Goal: Task Accomplishment & Management: Use online tool/utility

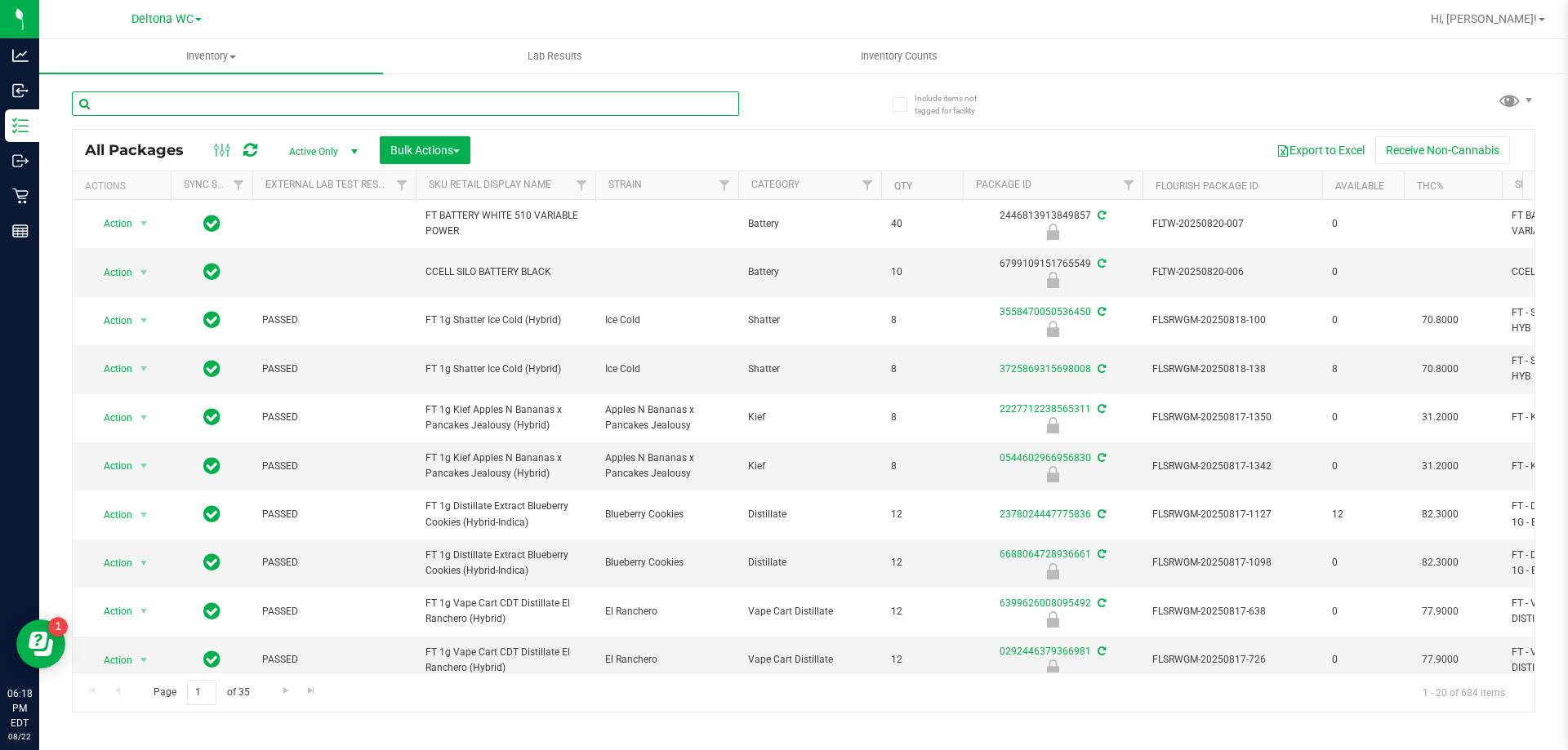
click at [655, 106] on input "text" at bounding box center [405, 103] width 667 height 24
type input "6653862504655749"
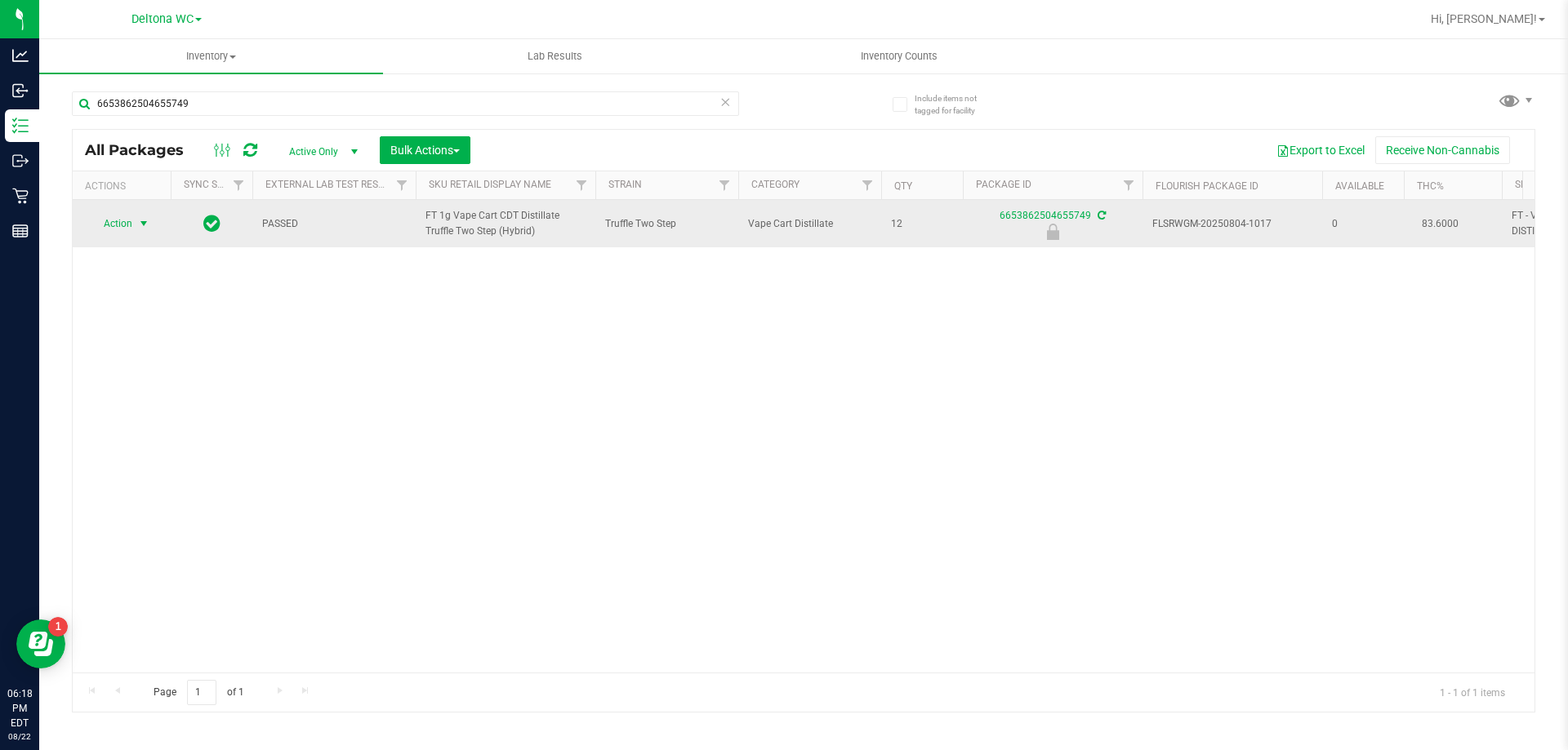
click at [142, 224] on span "select" at bounding box center [143, 223] width 13 height 13
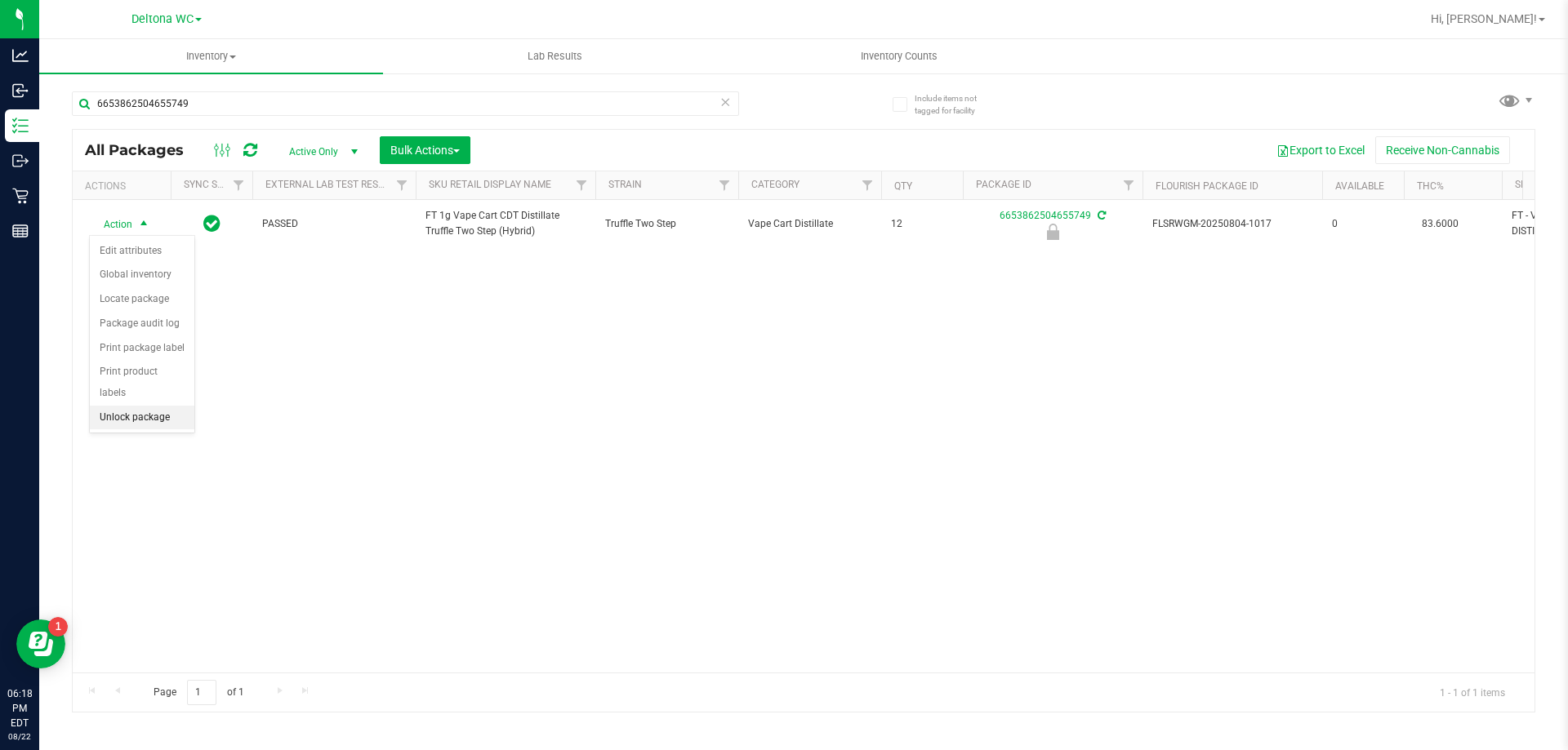
click at [158, 406] on li "Unlock package" at bounding box center [142, 418] width 105 height 24
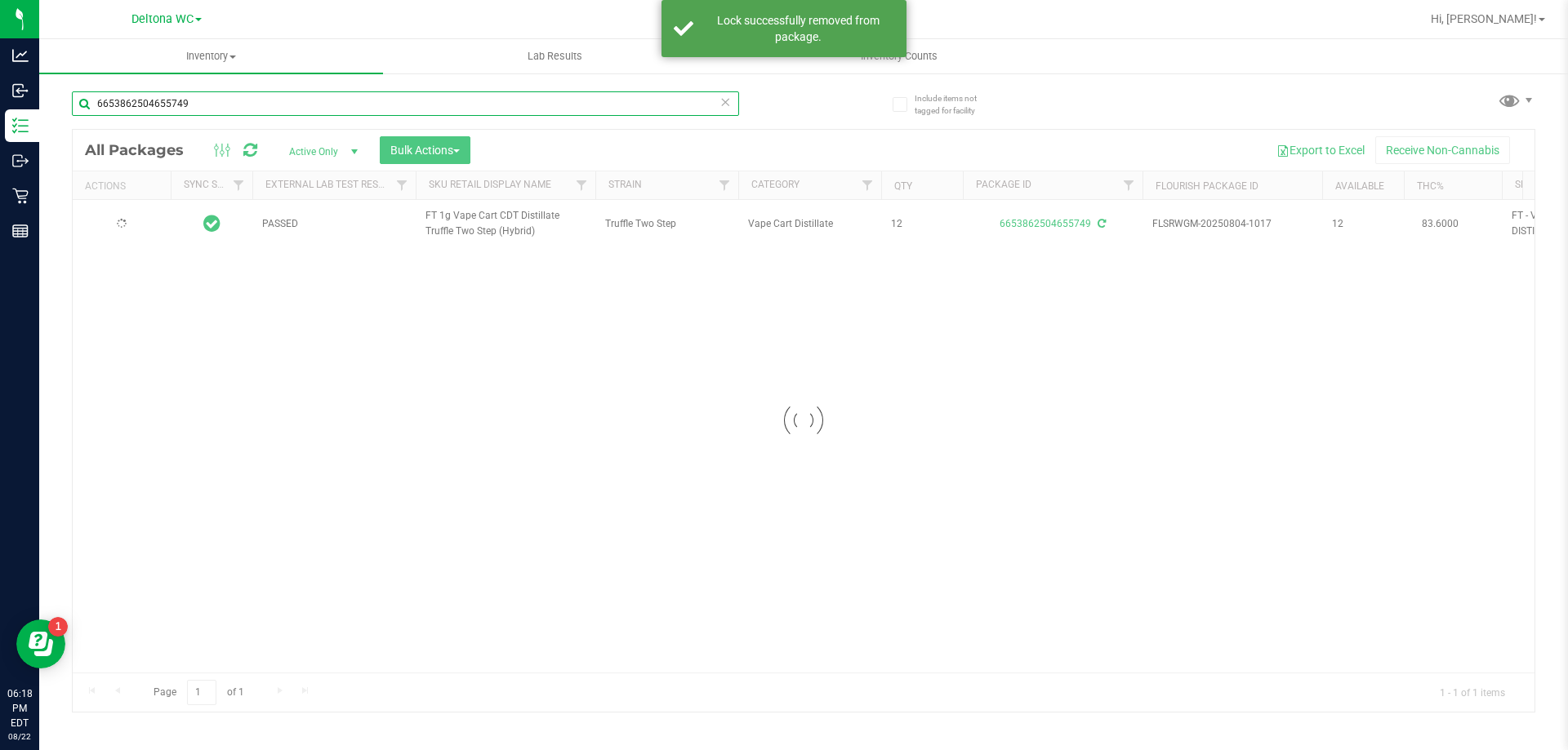
click at [296, 101] on input "6653862504655749" at bounding box center [405, 103] width 667 height 24
type input "6"
type input "3167647857485461"
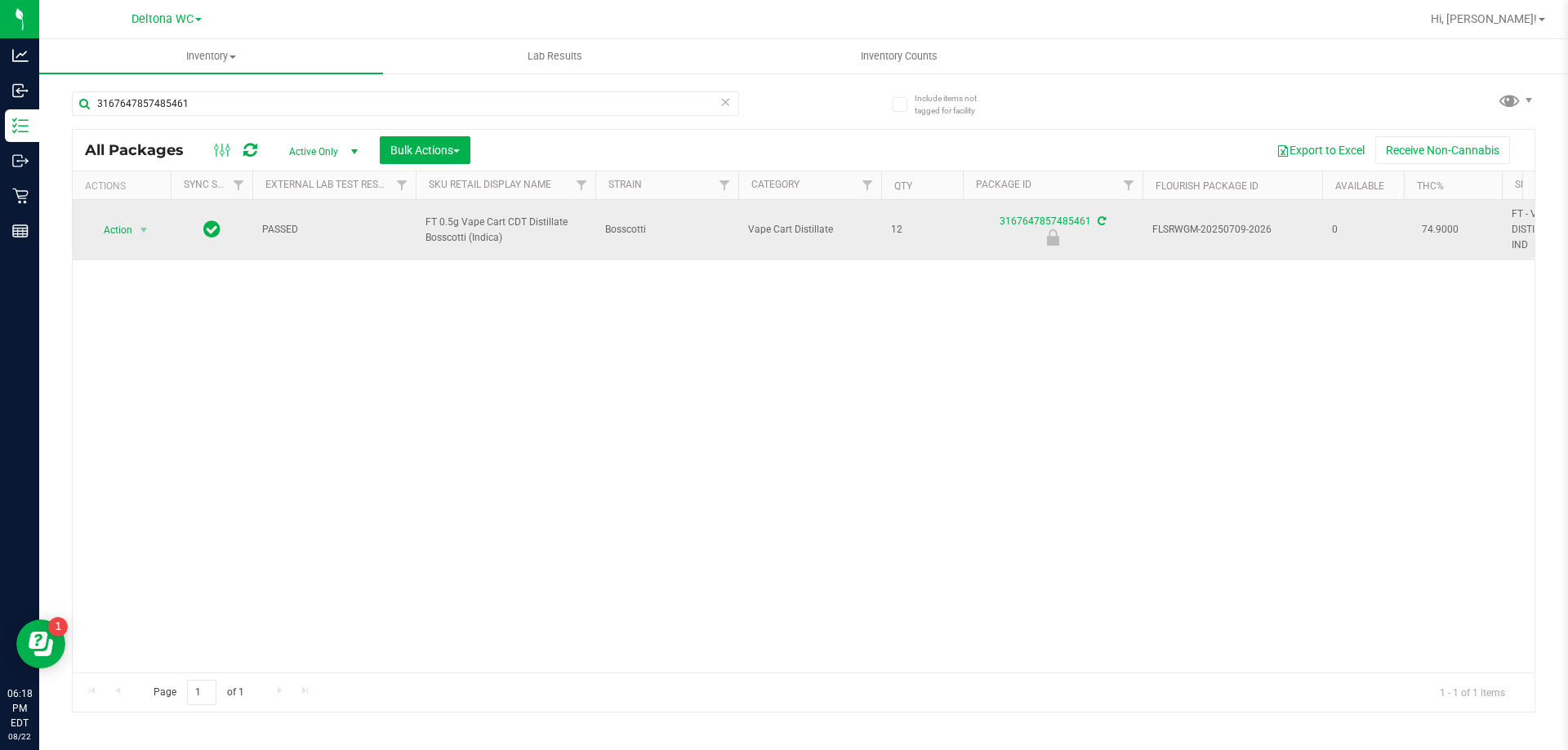
click at [118, 234] on span "Action" at bounding box center [111, 230] width 44 height 23
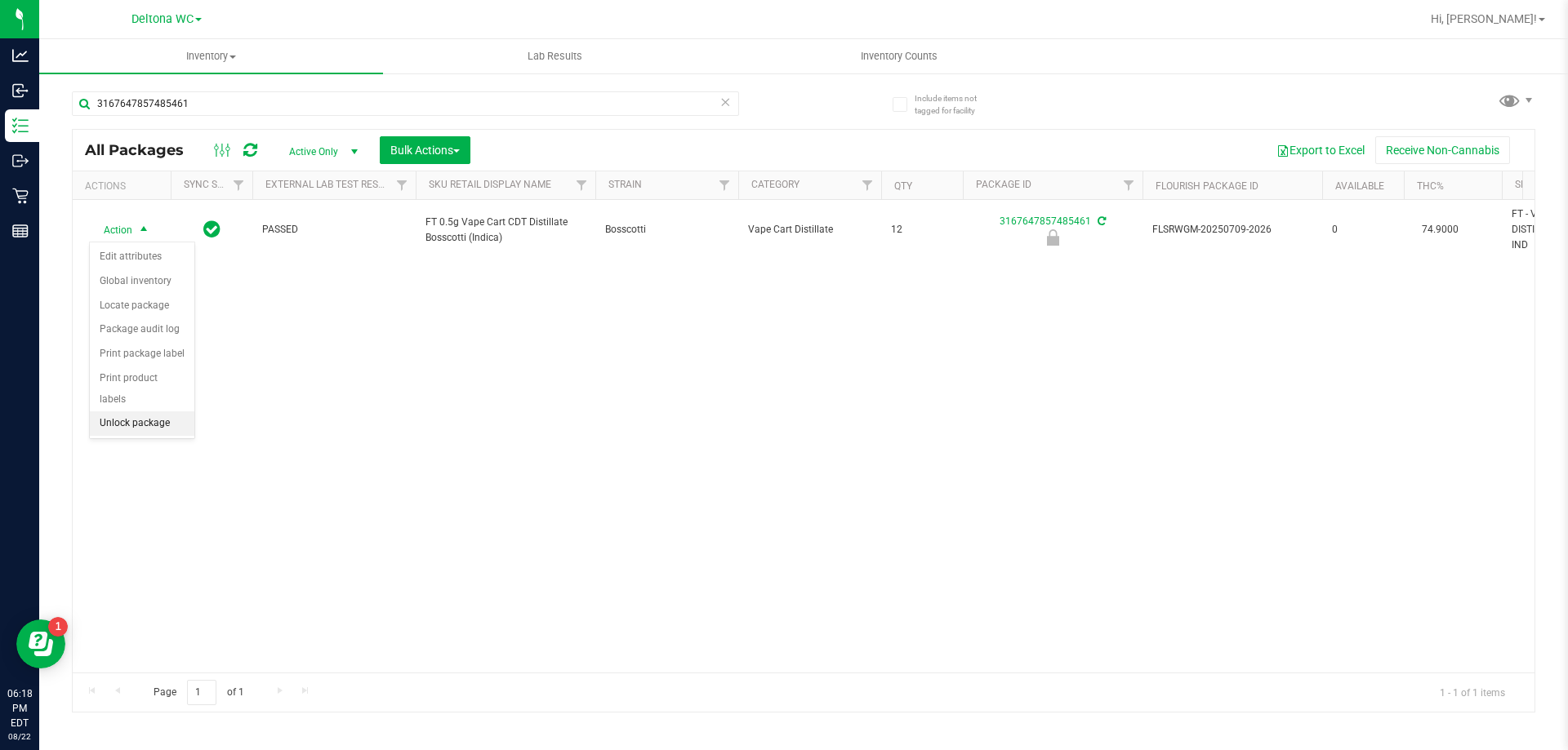
click at [149, 412] on li "Unlock package" at bounding box center [142, 424] width 105 height 24
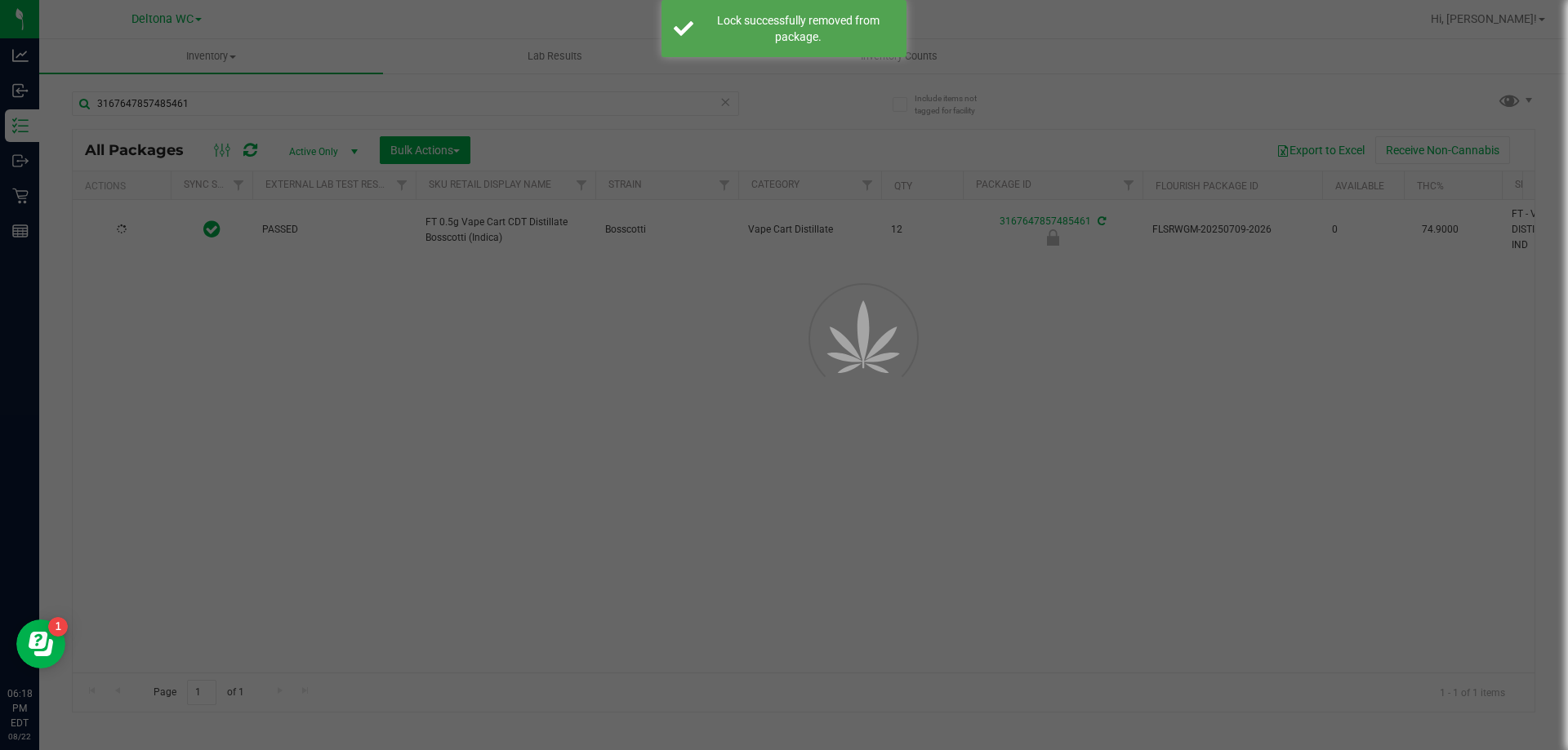
click at [337, 96] on div at bounding box center [784, 375] width 1568 height 750
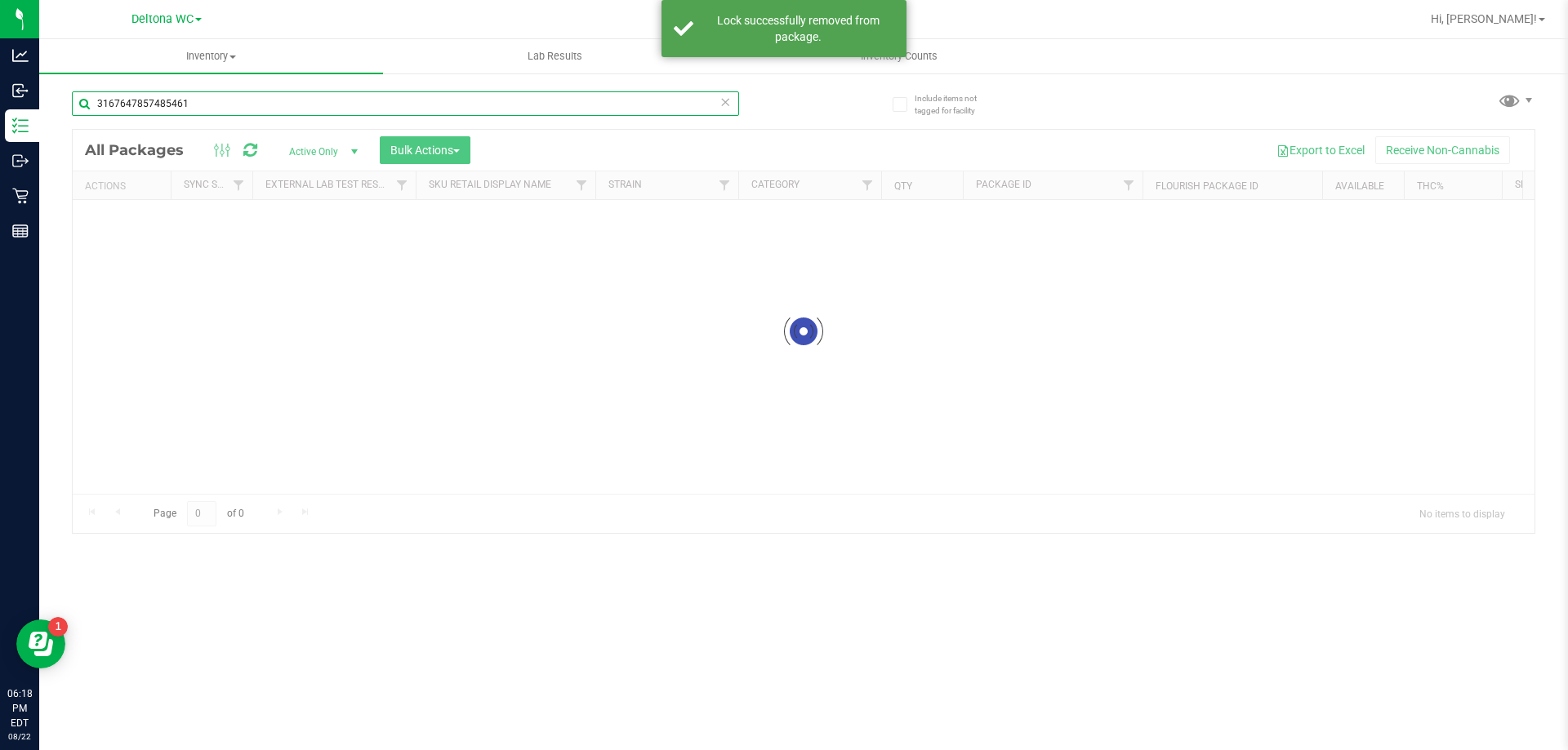
click at [313, 103] on input "3167647857485461" at bounding box center [405, 103] width 667 height 24
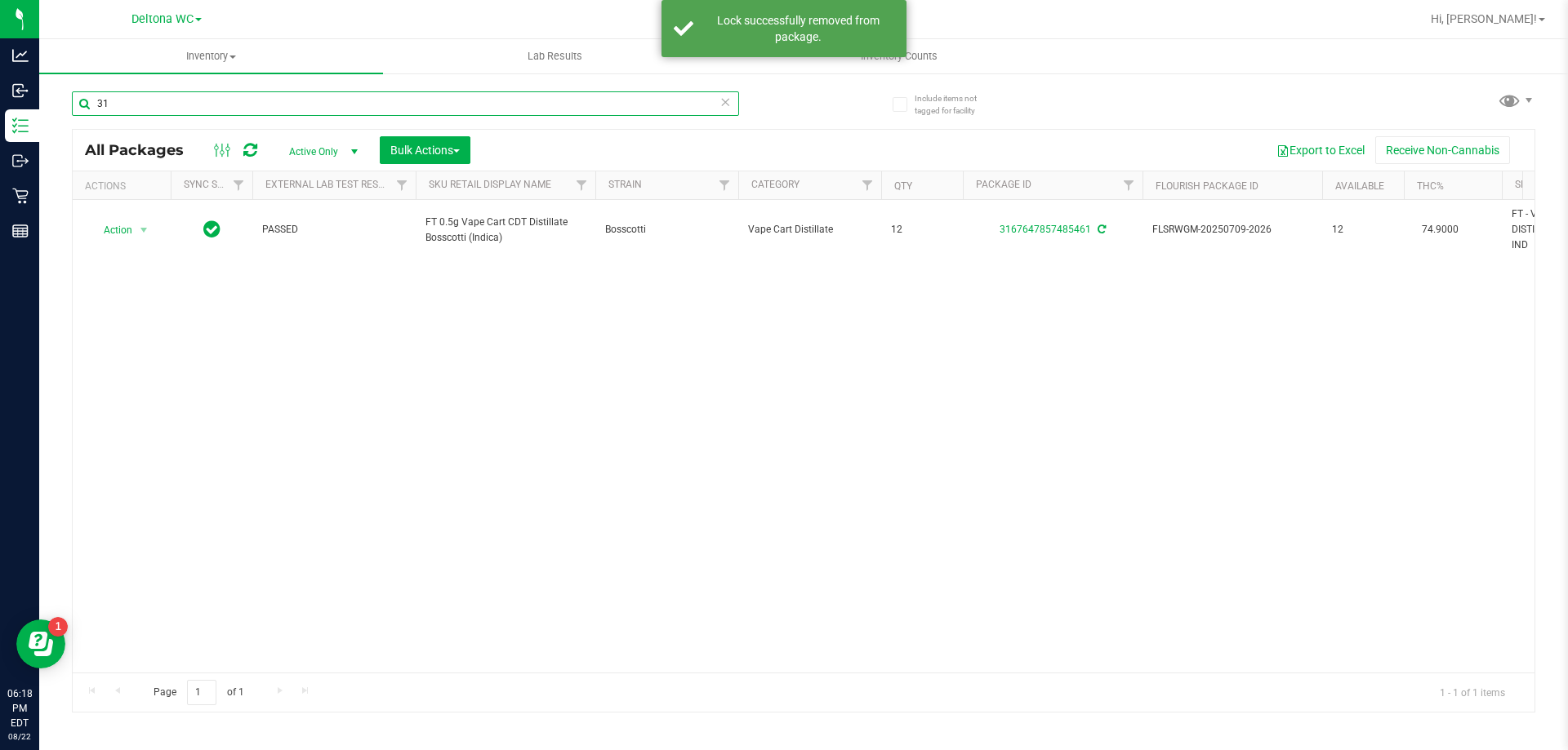
type input "3"
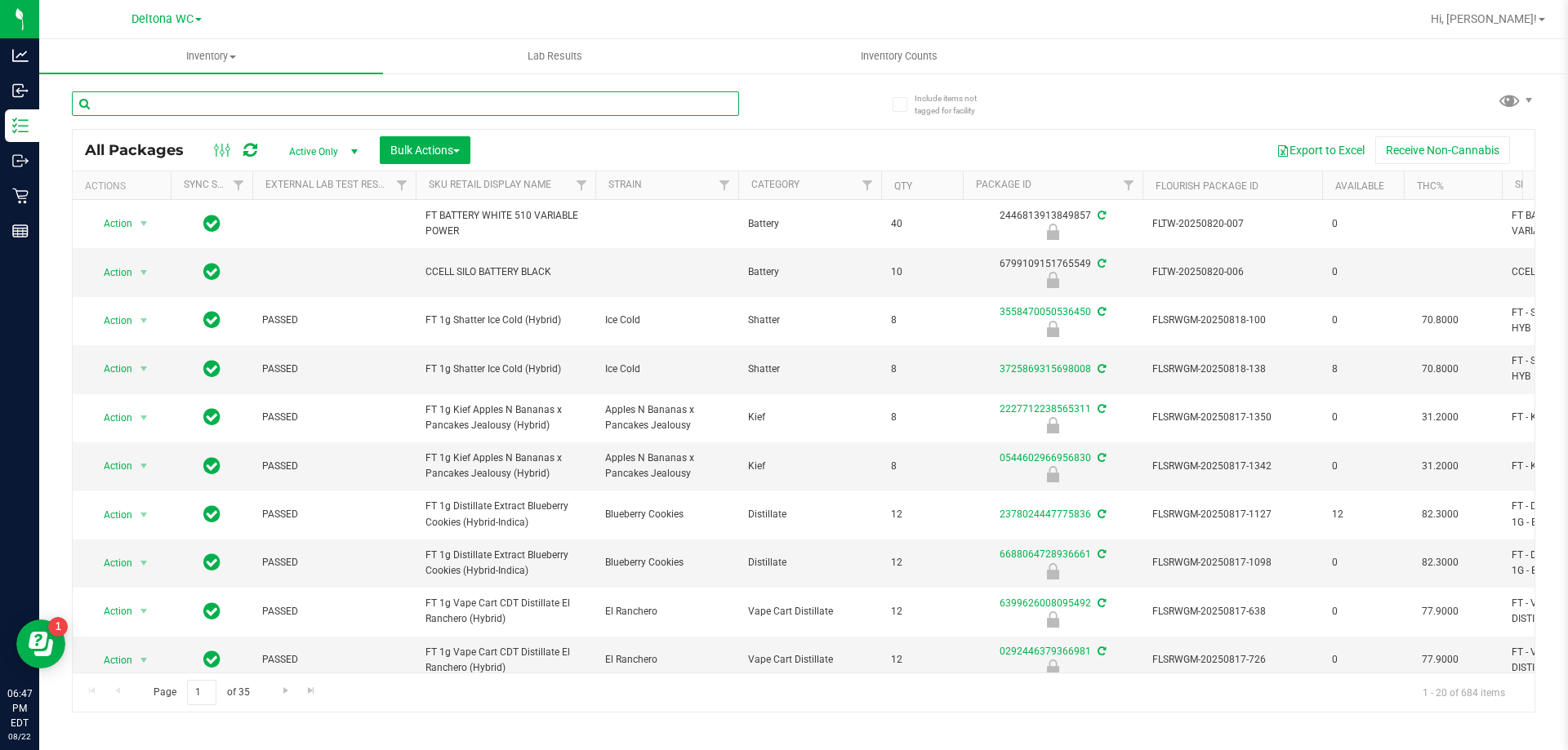
click at [185, 97] on input "text" at bounding box center [405, 103] width 667 height 24
type input "7002676375632769"
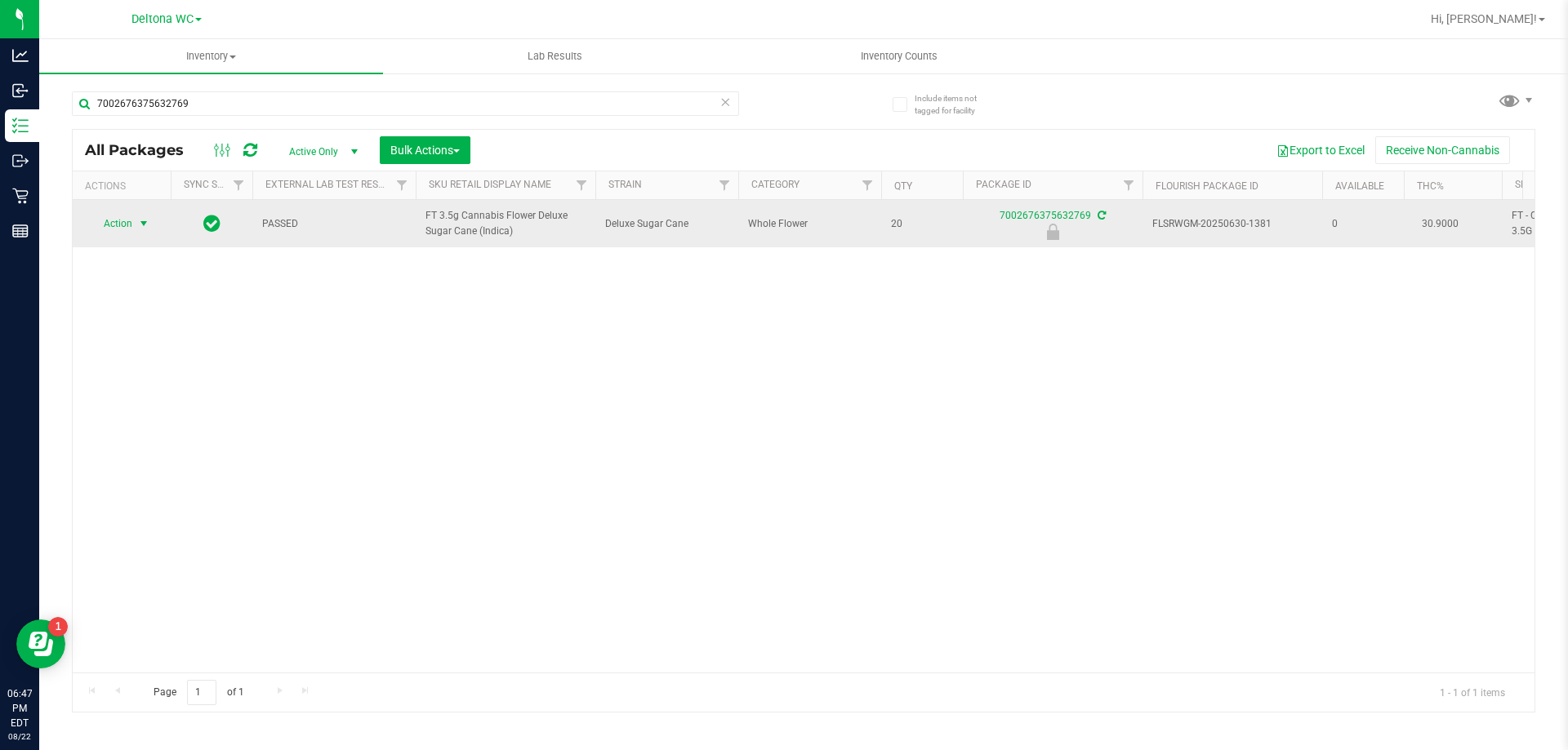
click at [116, 217] on span "Action" at bounding box center [111, 223] width 44 height 23
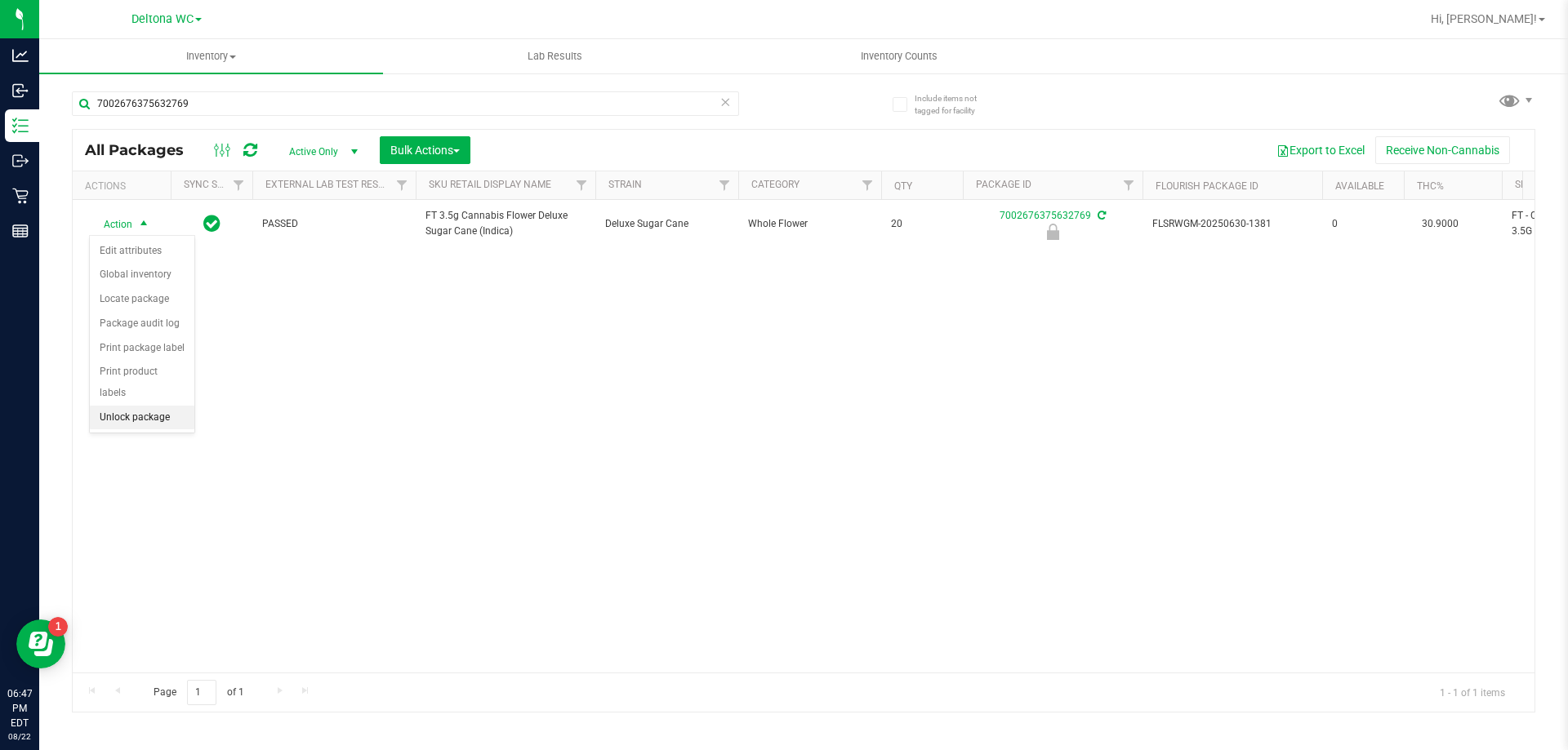
click at [134, 406] on li "Unlock package" at bounding box center [142, 418] width 105 height 24
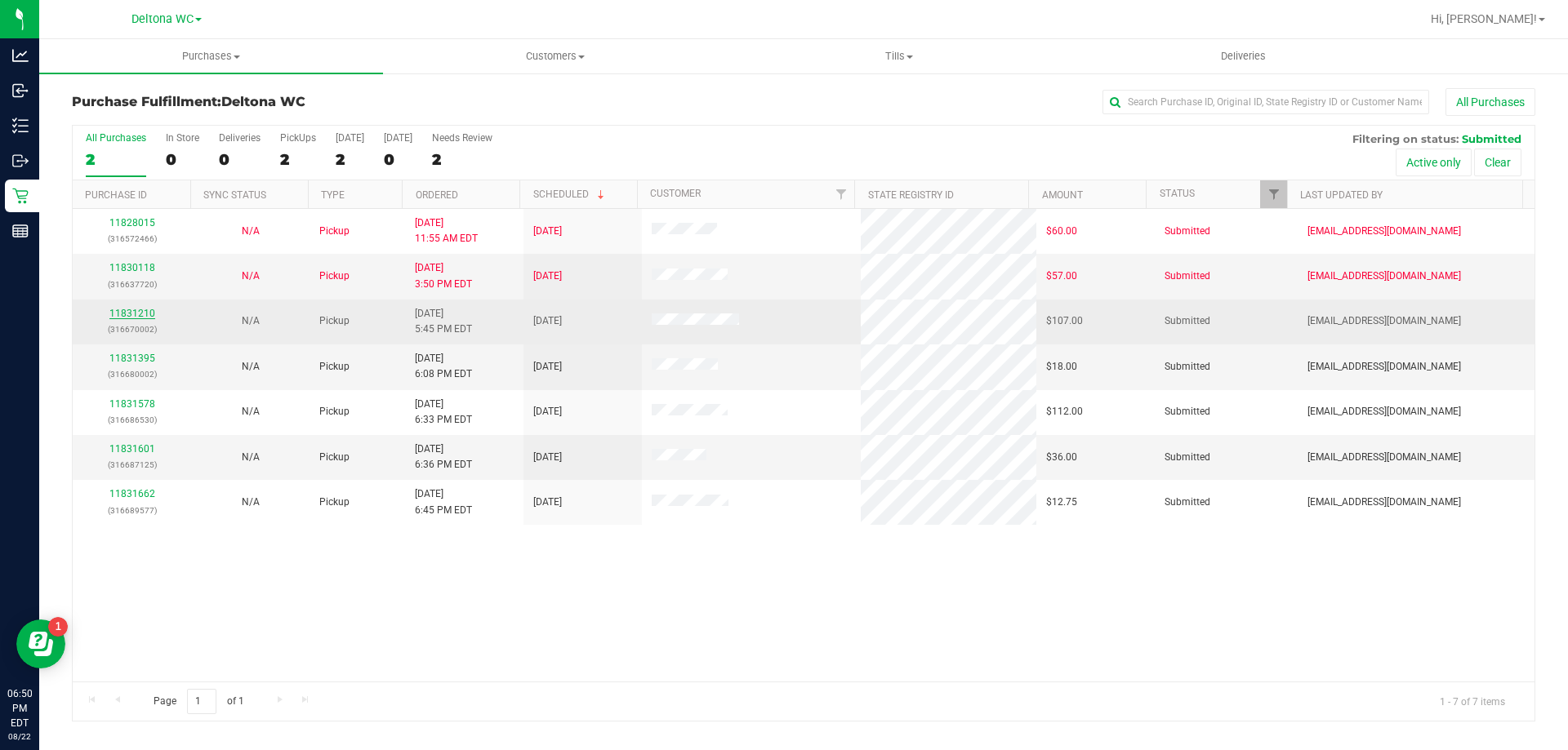
click at [147, 312] on link "11831210" at bounding box center [132, 313] width 46 height 11
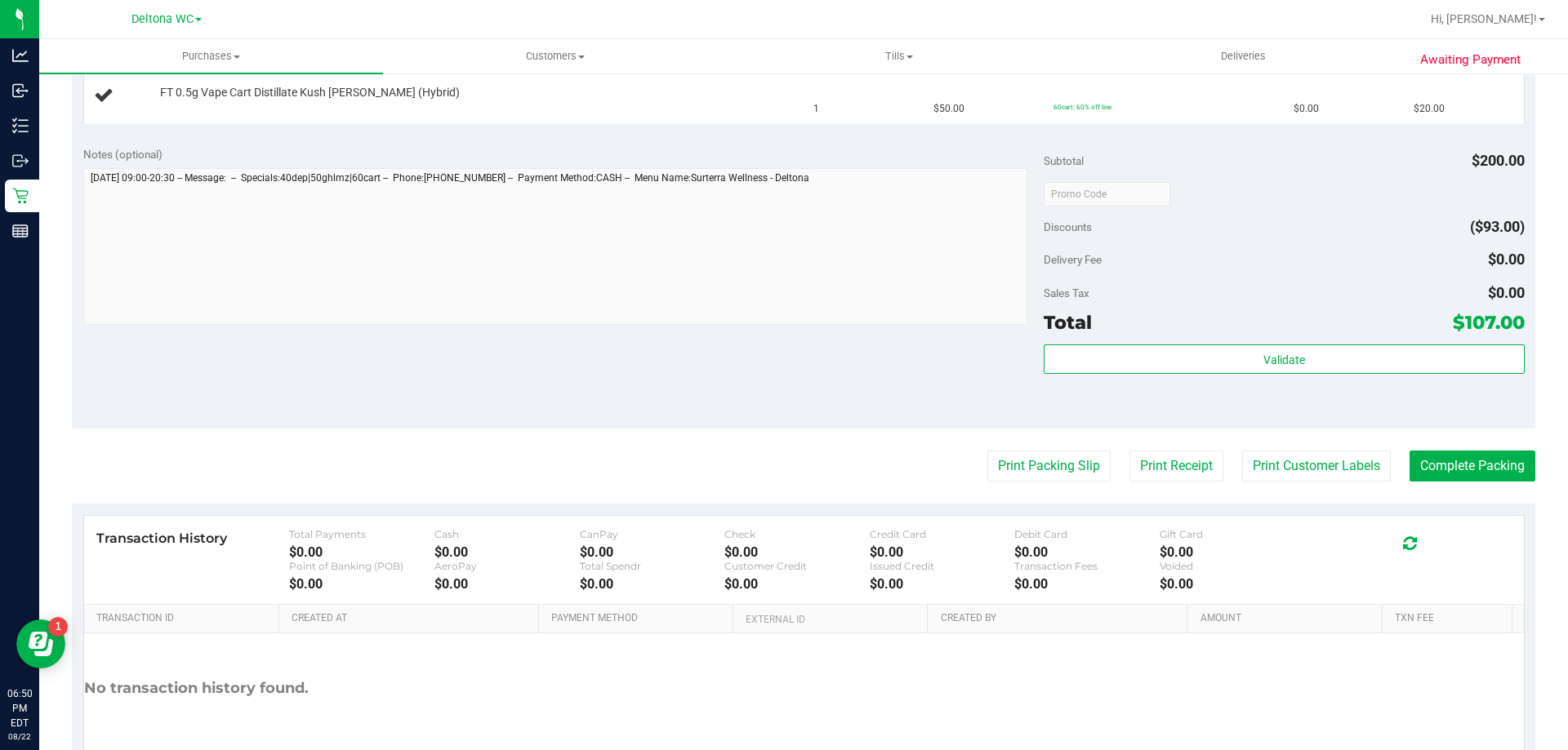
scroll to position [735, 0]
click at [1020, 470] on button "Print Packing Slip" at bounding box center [1048, 464] width 123 height 31
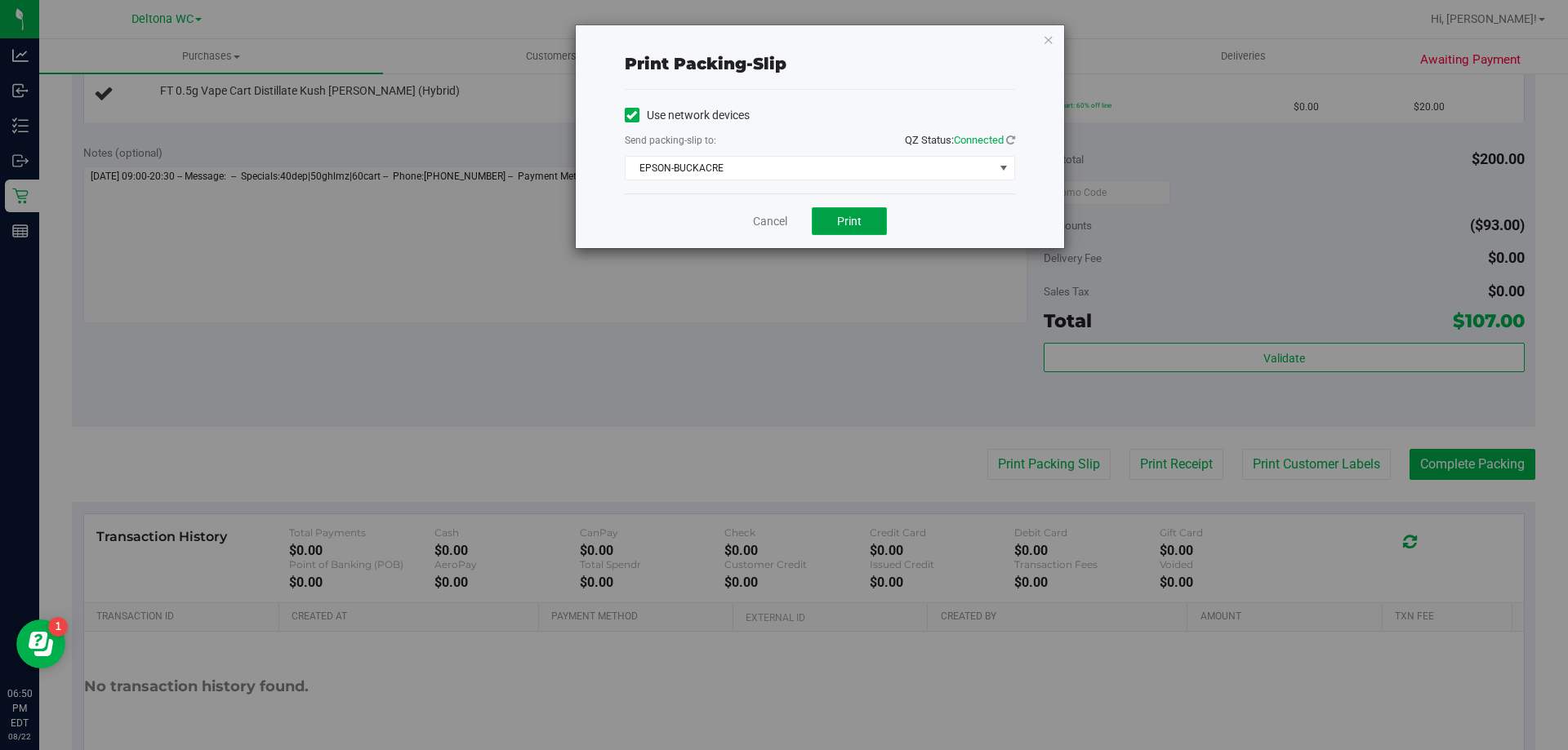
click at [866, 223] on button "Print" at bounding box center [849, 221] width 75 height 28
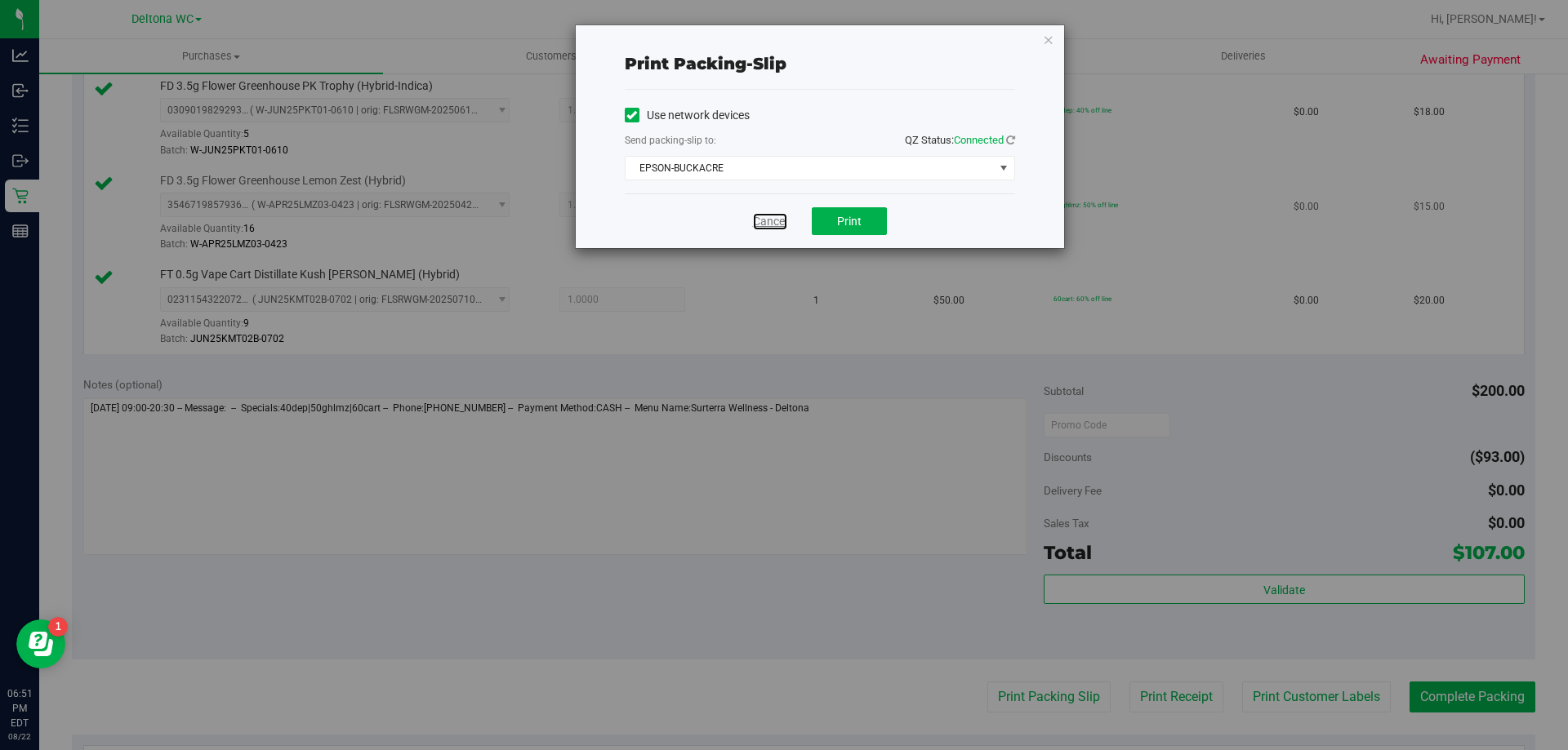
drag, startPoint x: 786, startPoint y: 220, endPoint x: 808, endPoint y: 225, distance: 22.6
click at [787, 220] on link "Cancel" at bounding box center [770, 221] width 34 height 17
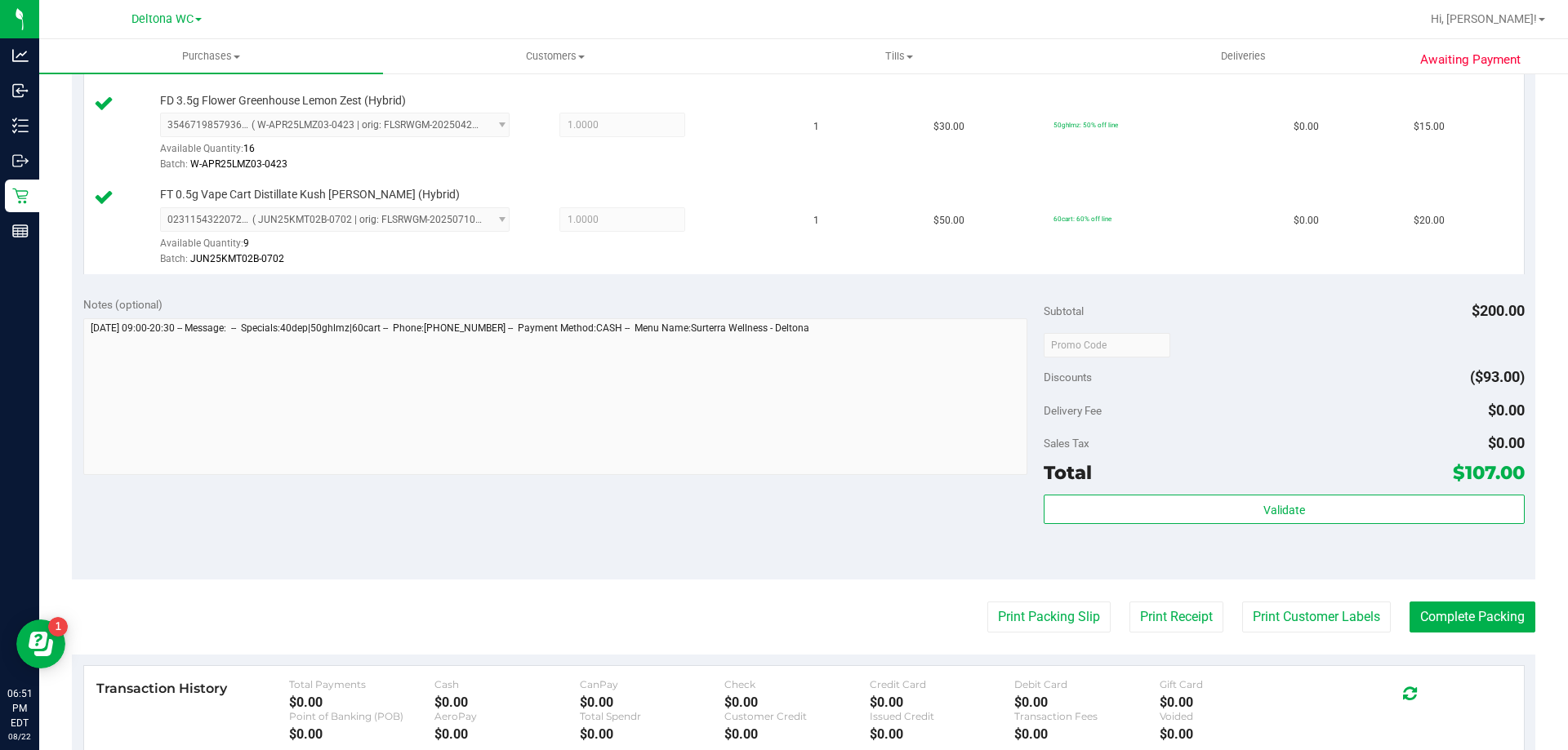
scroll to position [817, 0]
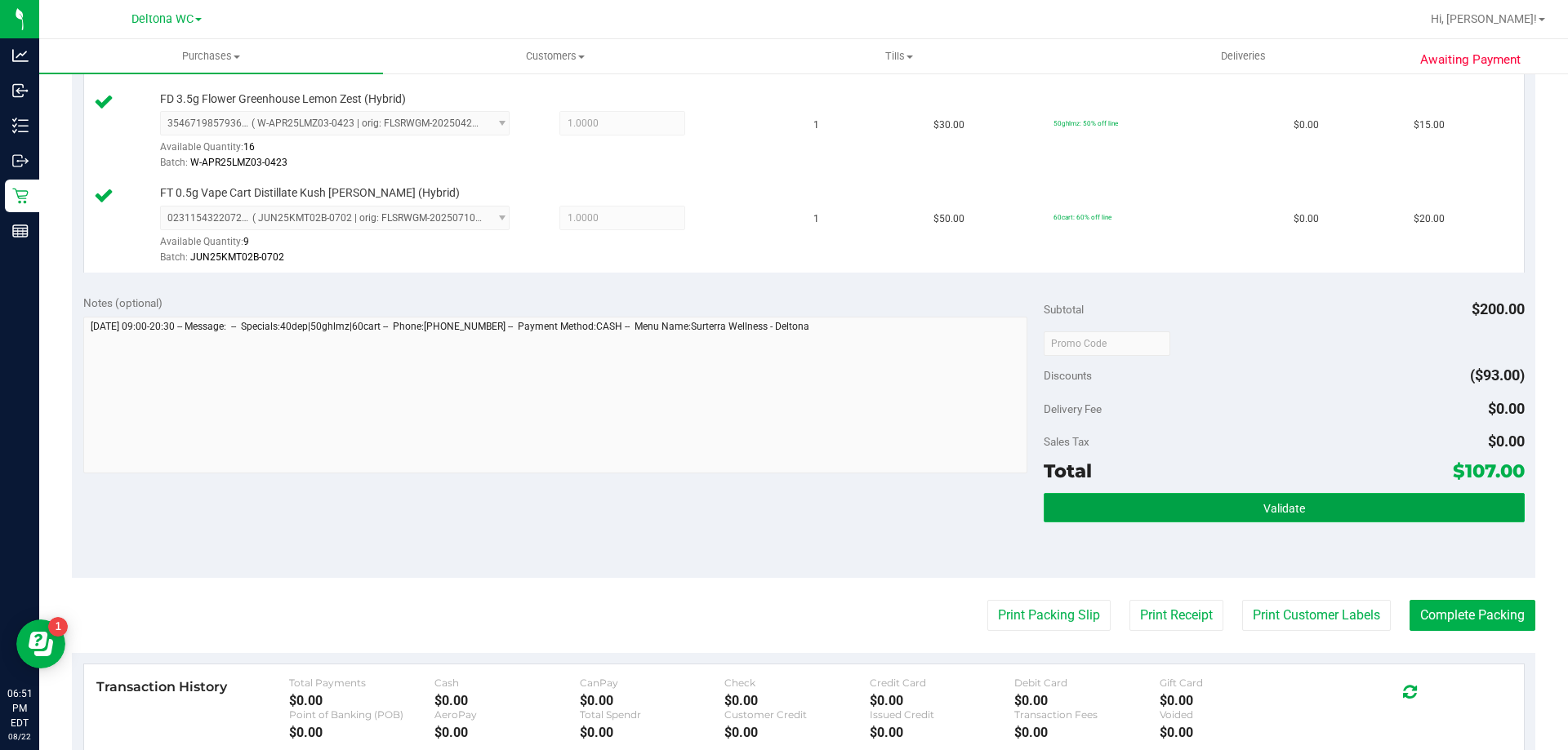
click at [1187, 513] on button "Validate" at bounding box center [1284, 507] width 480 height 29
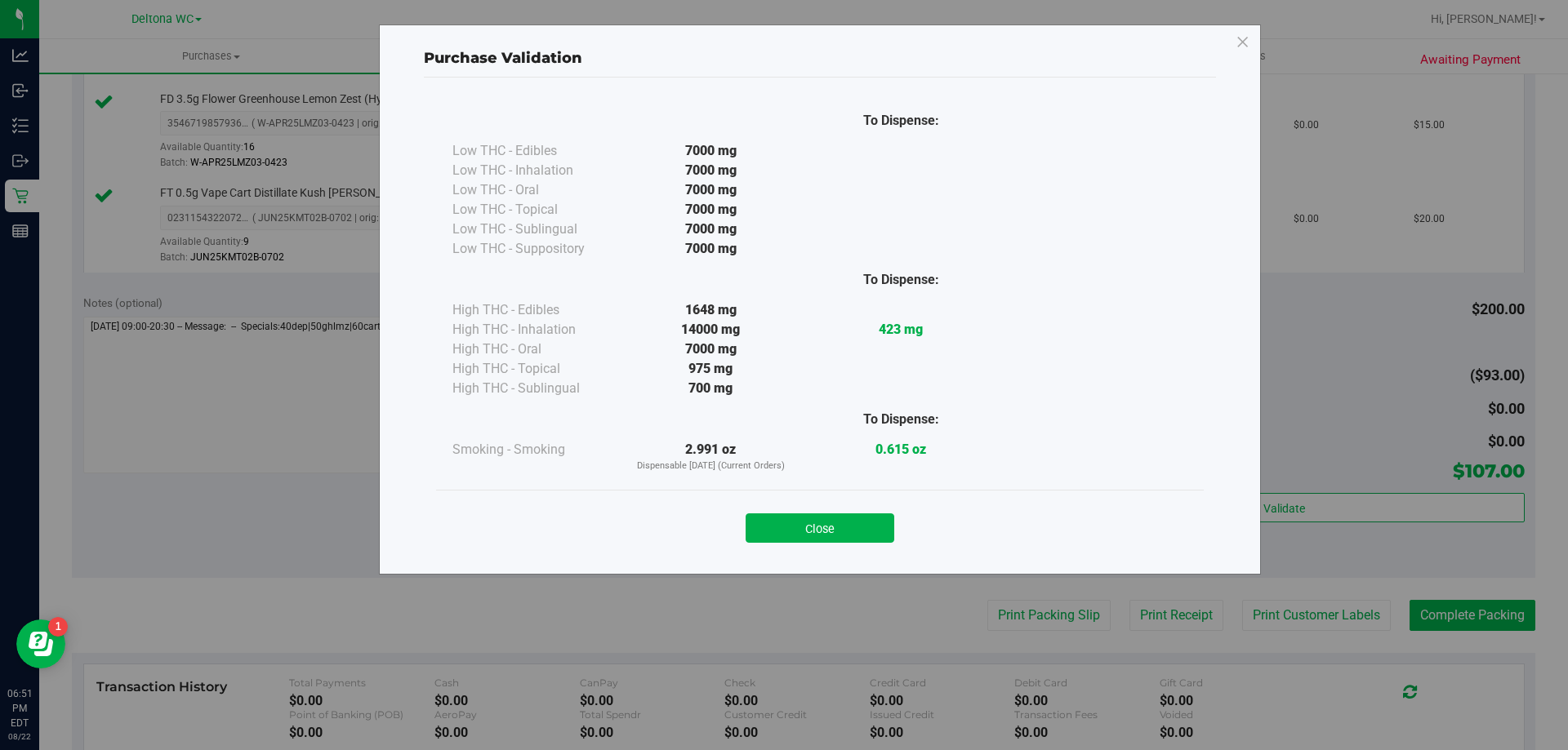
drag, startPoint x: 826, startPoint y: 532, endPoint x: 848, endPoint y: 543, distance: 24.1
click at [828, 530] on button "Close" at bounding box center [820, 528] width 149 height 29
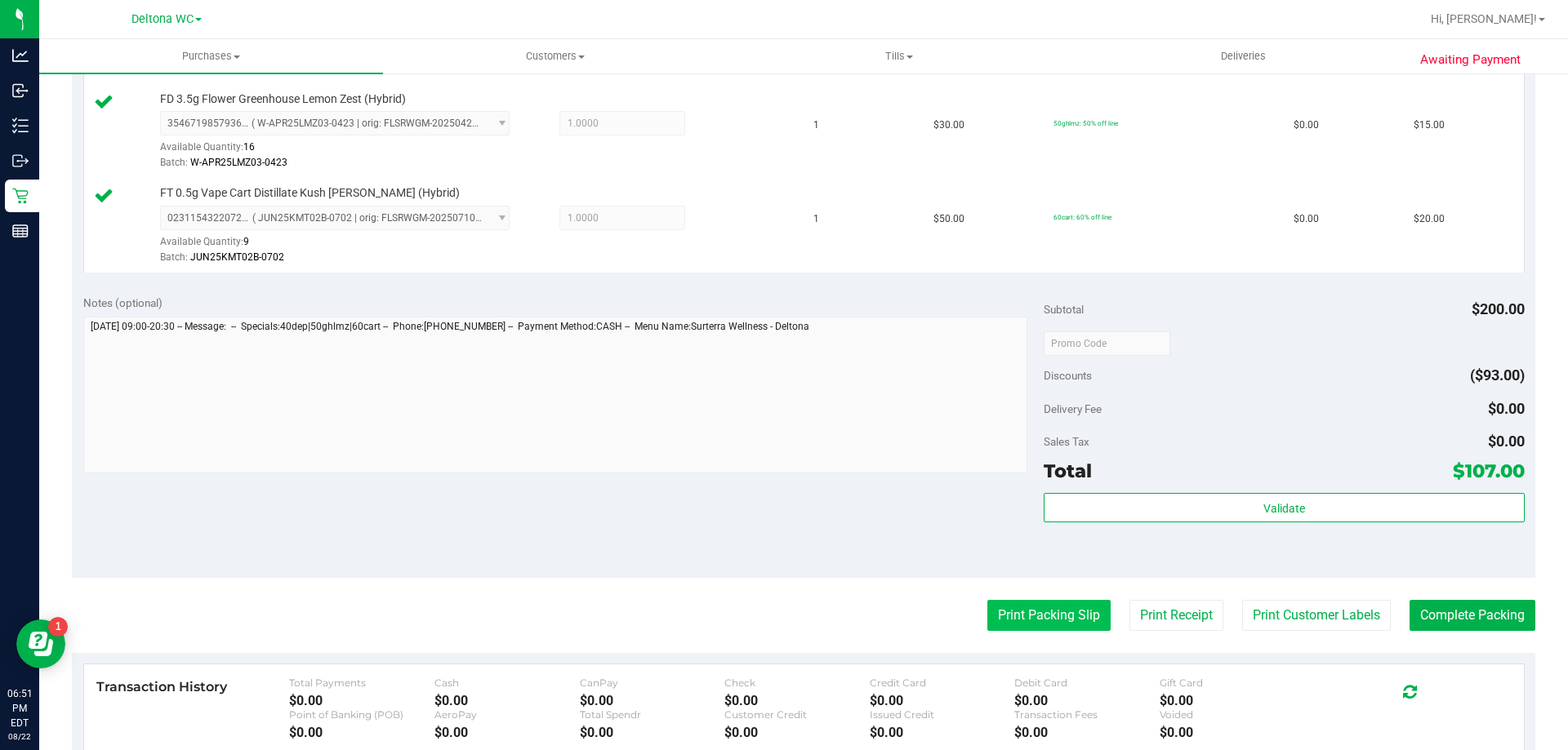
click at [1032, 620] on button "Print Packing Slip" at bounding box center [1048, 615] width 123 height 31
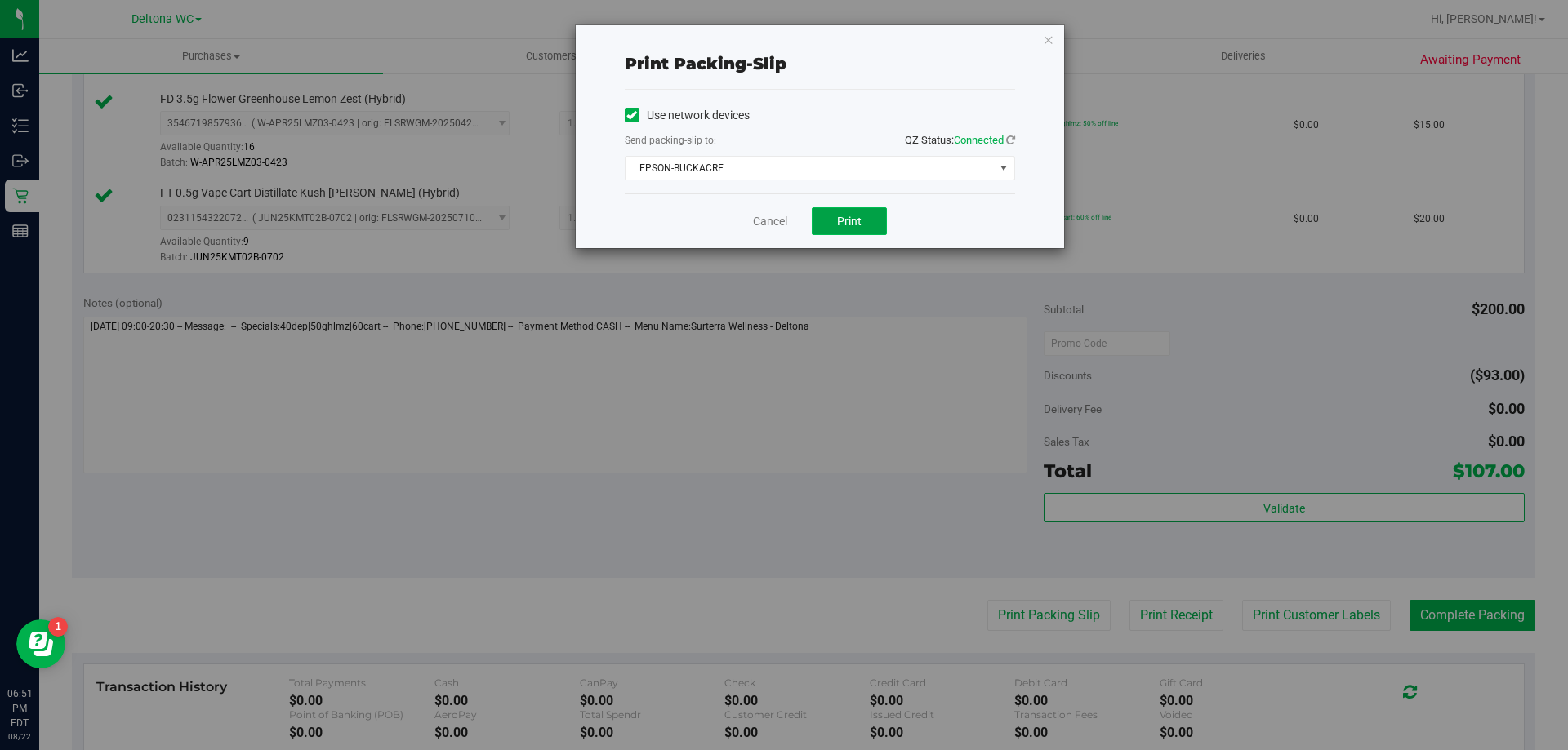
click at [816, 215] on button "Print" at bounding box center [849, 221] width 75 height 28
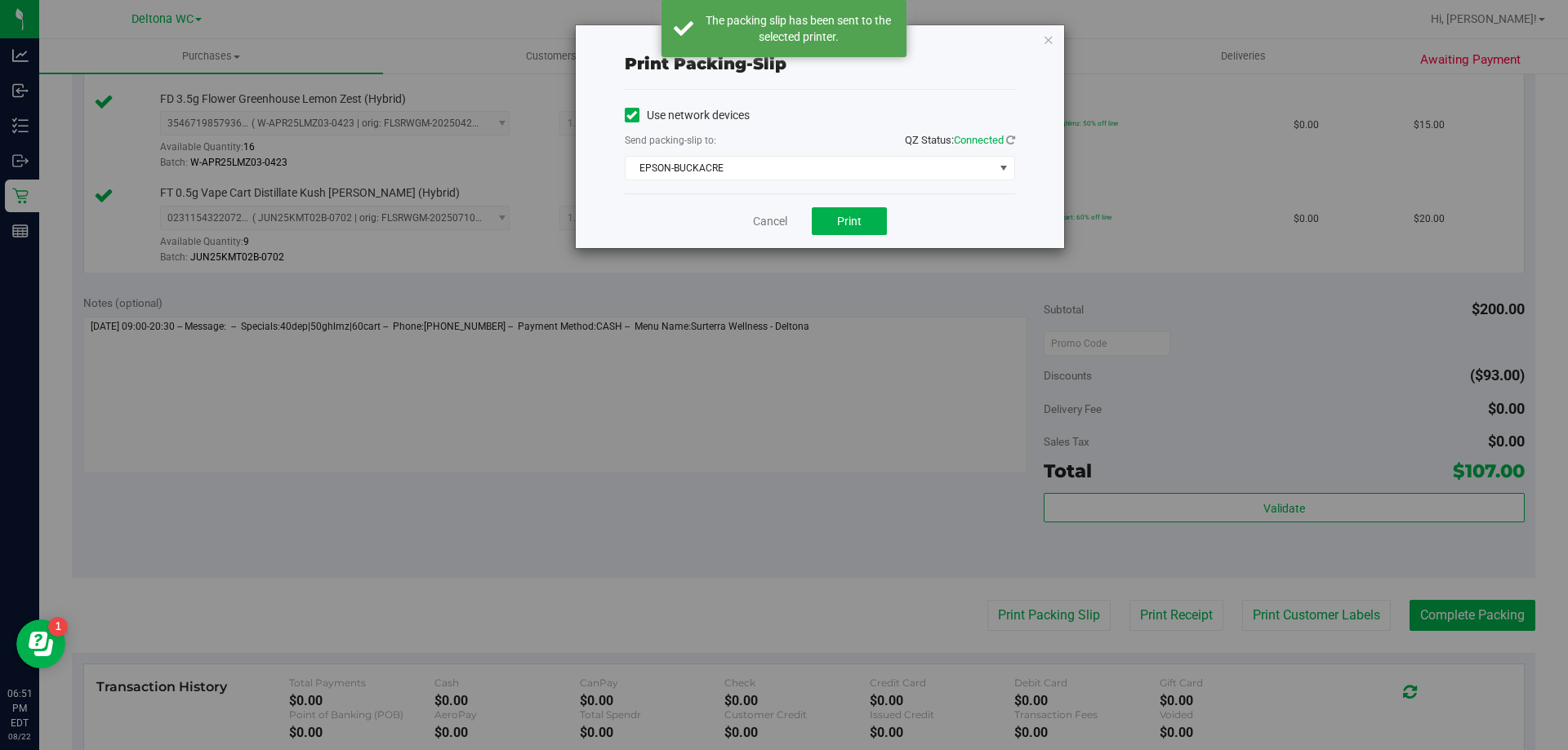
click at [1044, 41] on icon "button" at bounding box center [1048, 39] width 11 height 20
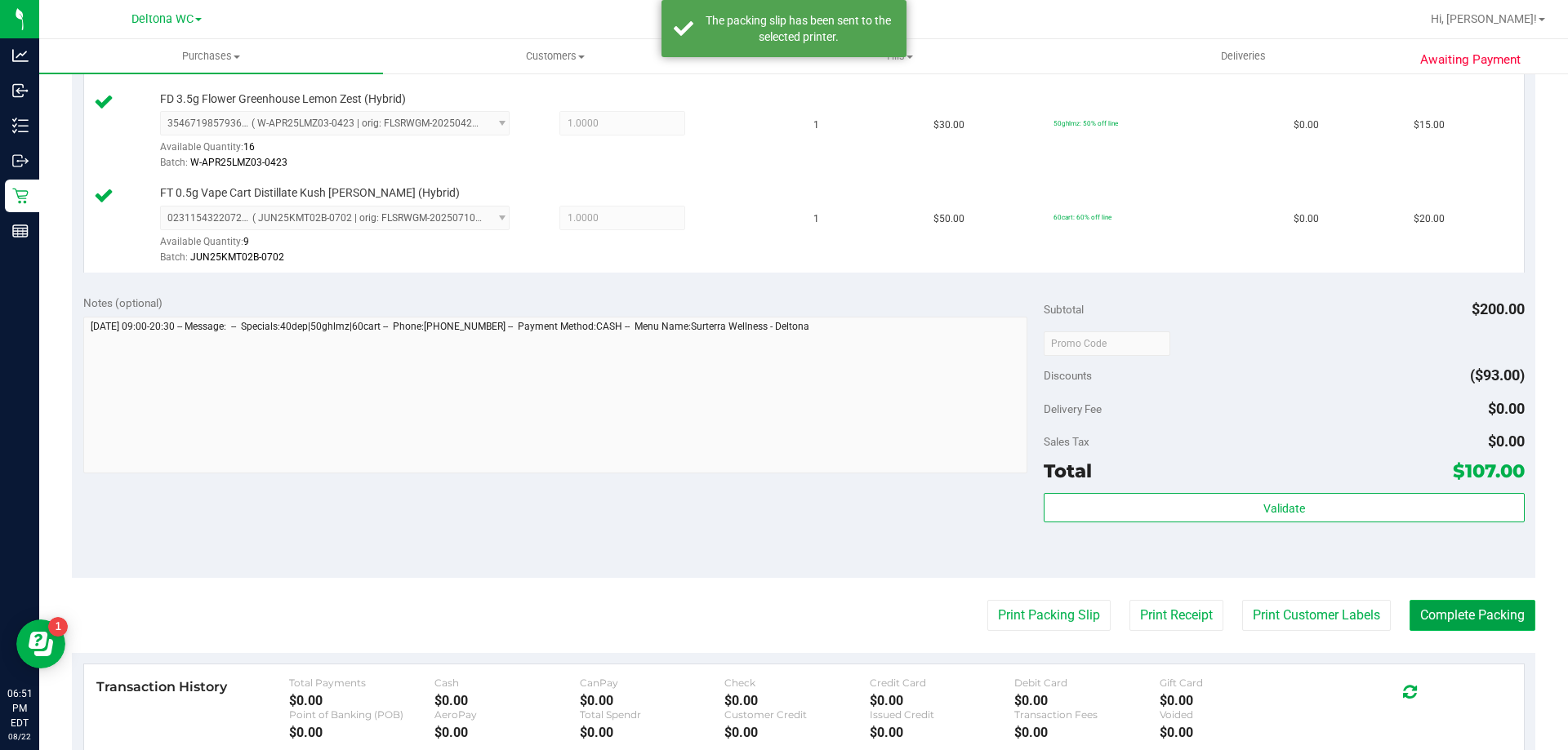
click at [1449, 611] on button "Complete Packing" at bounding box center [1472, 615] width 126 height 31
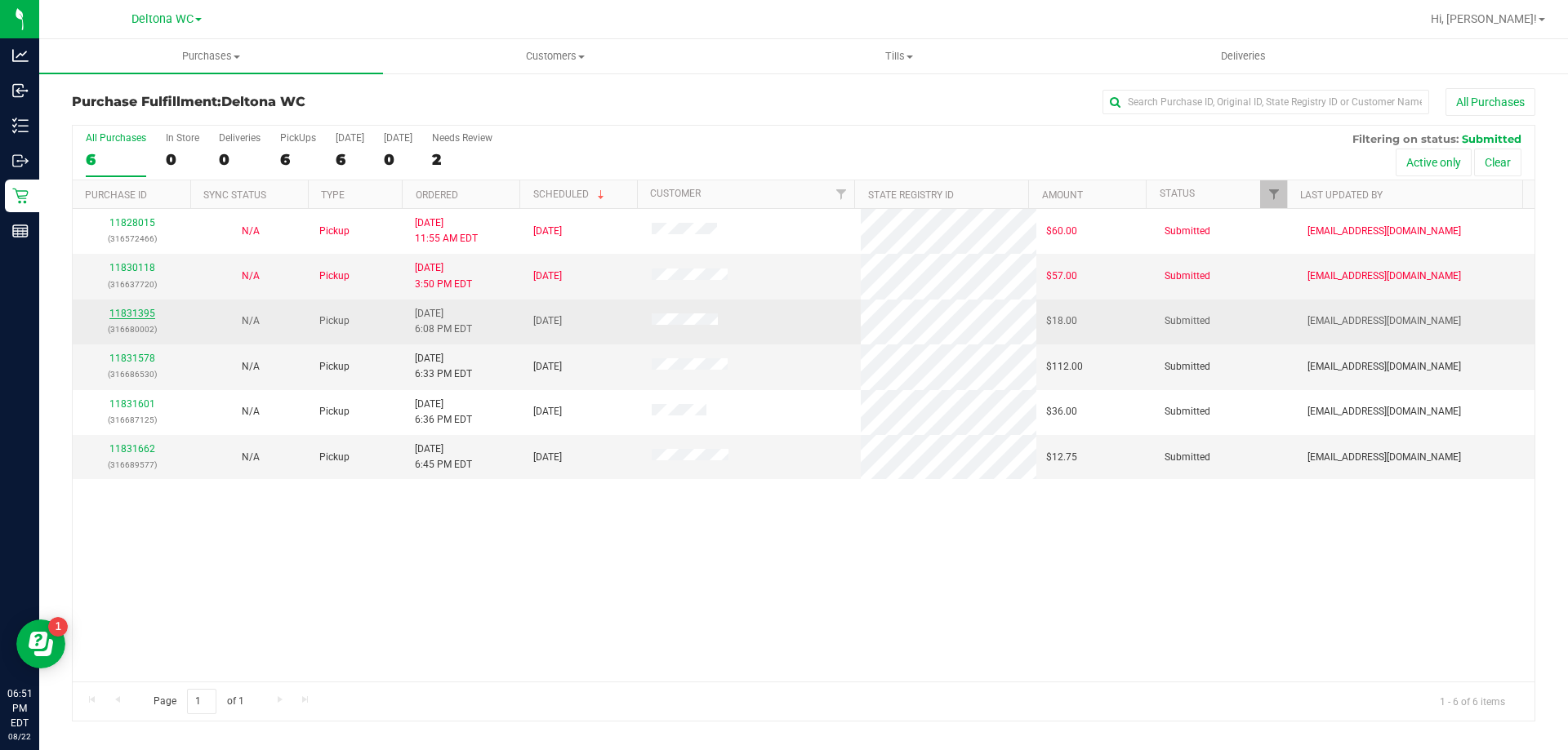
click at [136, 313] on link "11831395" at bounding box center [132, 313] width 46 height 11
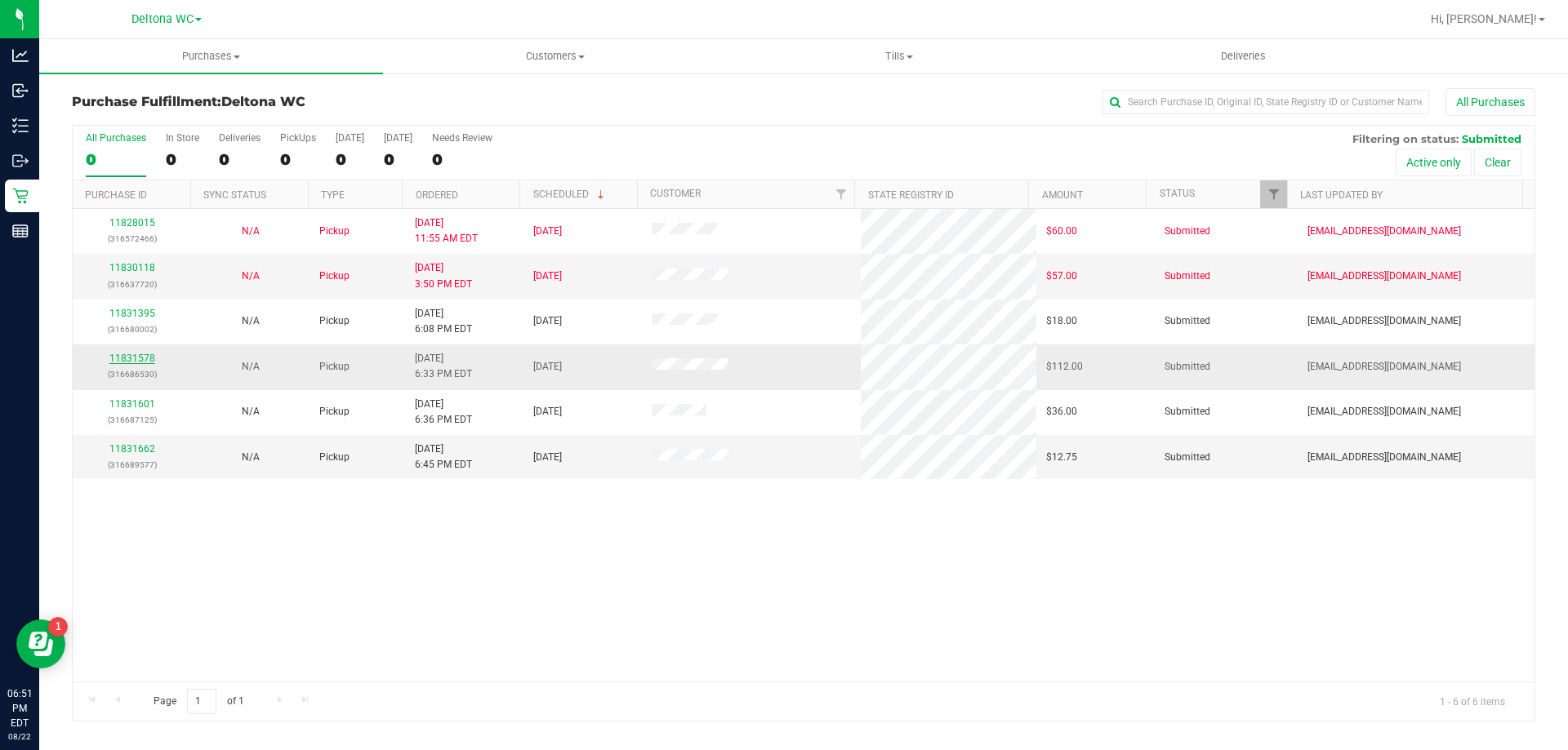
click at [149, 357] on link "11831578" at bounding box center [132, 358] width 46 height 11
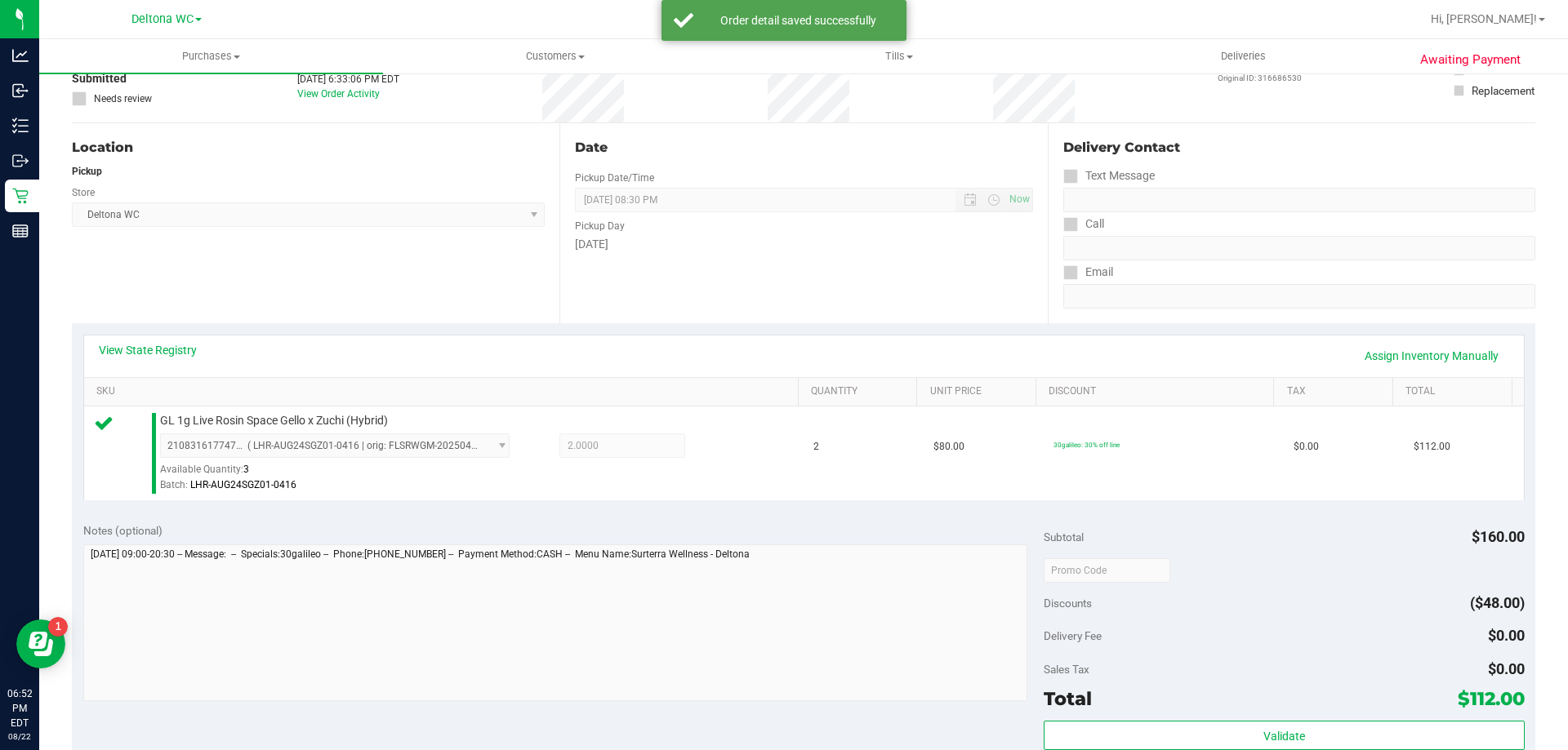
scroll to position [327, 0]
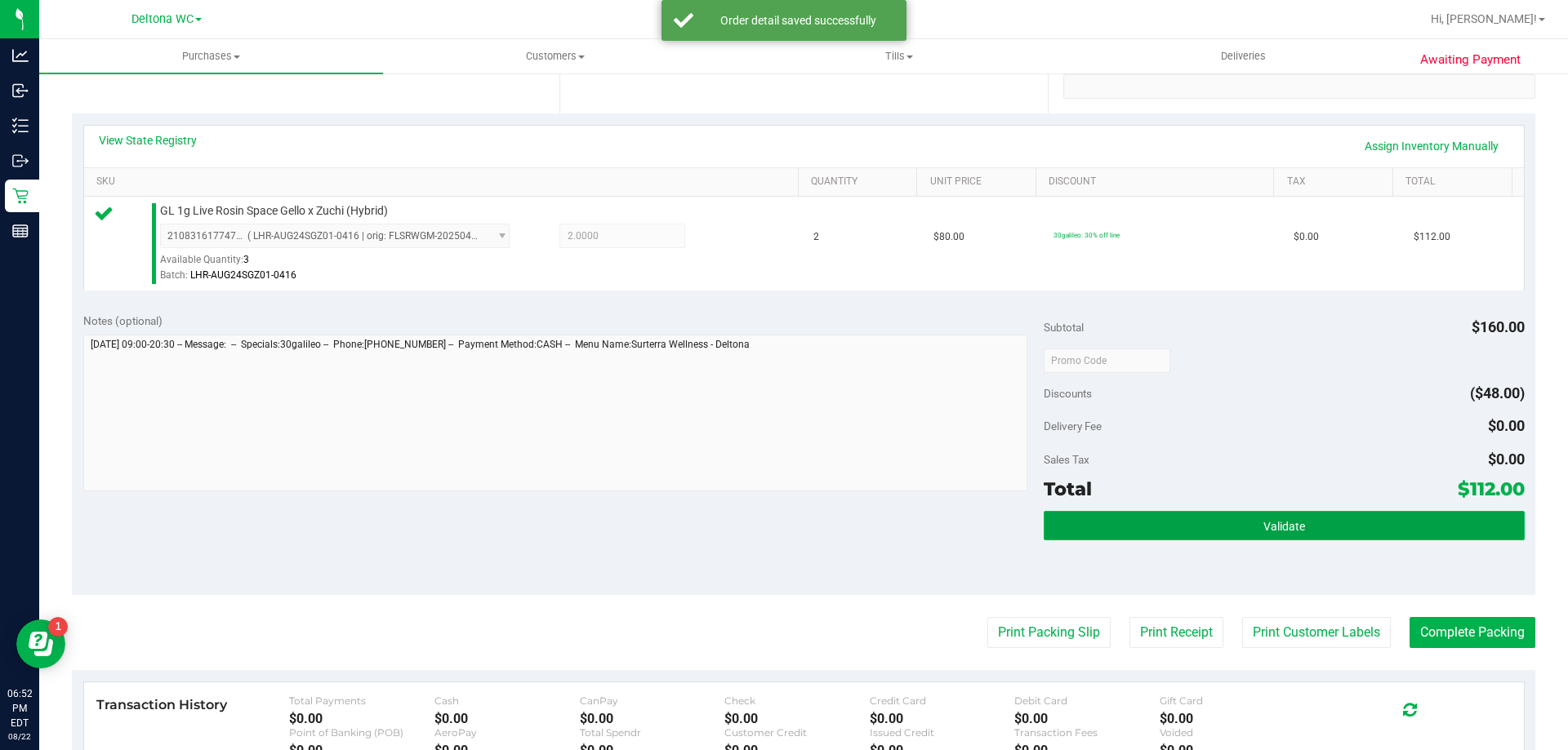
click at [1170, 534] on button "Validate" at bounding box center [1284, 525] width 480 height 29
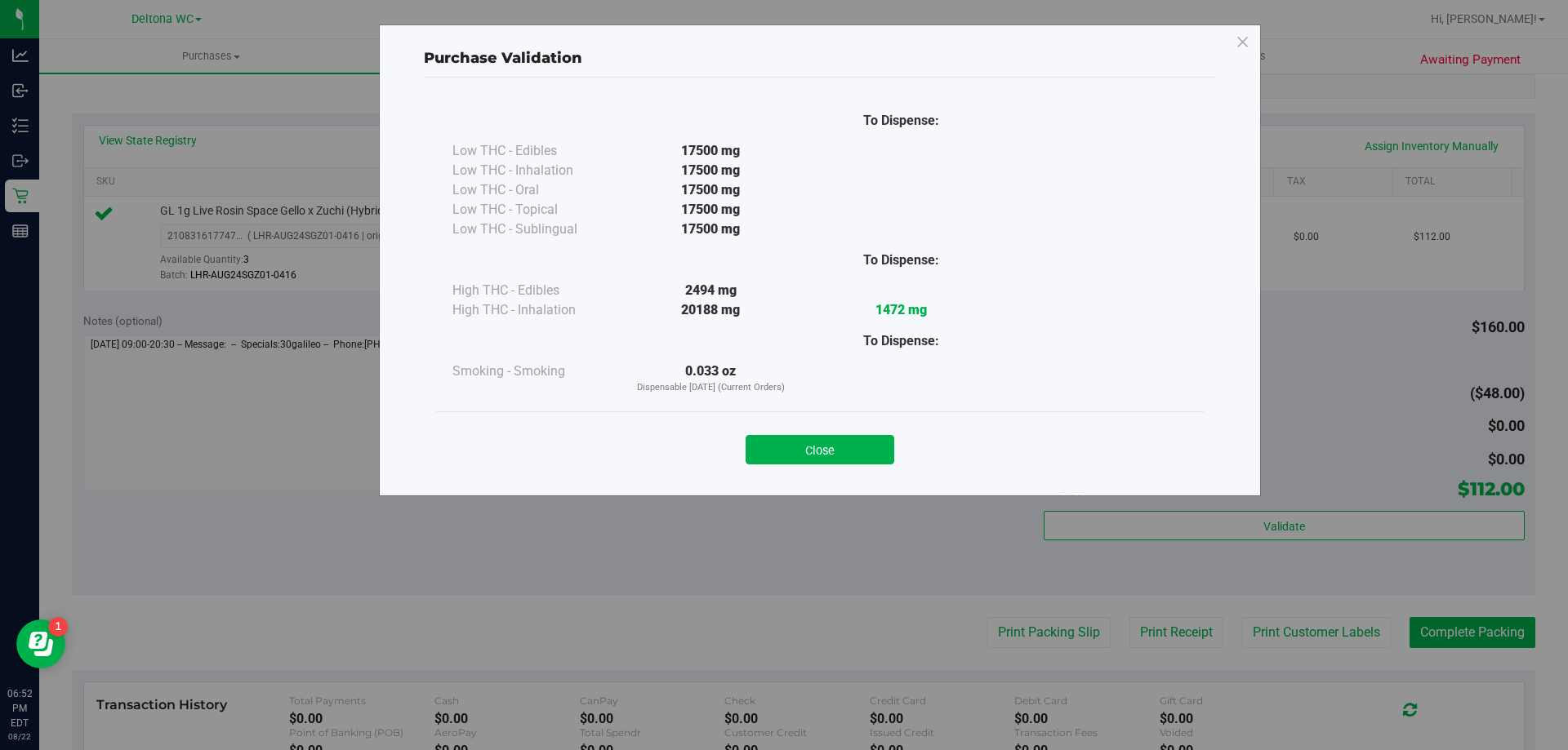
drag, startPoint x: 876, startPoint y: 450, endPoint x: 1126, endPoint y: 670, distance: 332.7
click at [877, 450] on button "Close" at bounding box center [820, 449] width 149 height 29
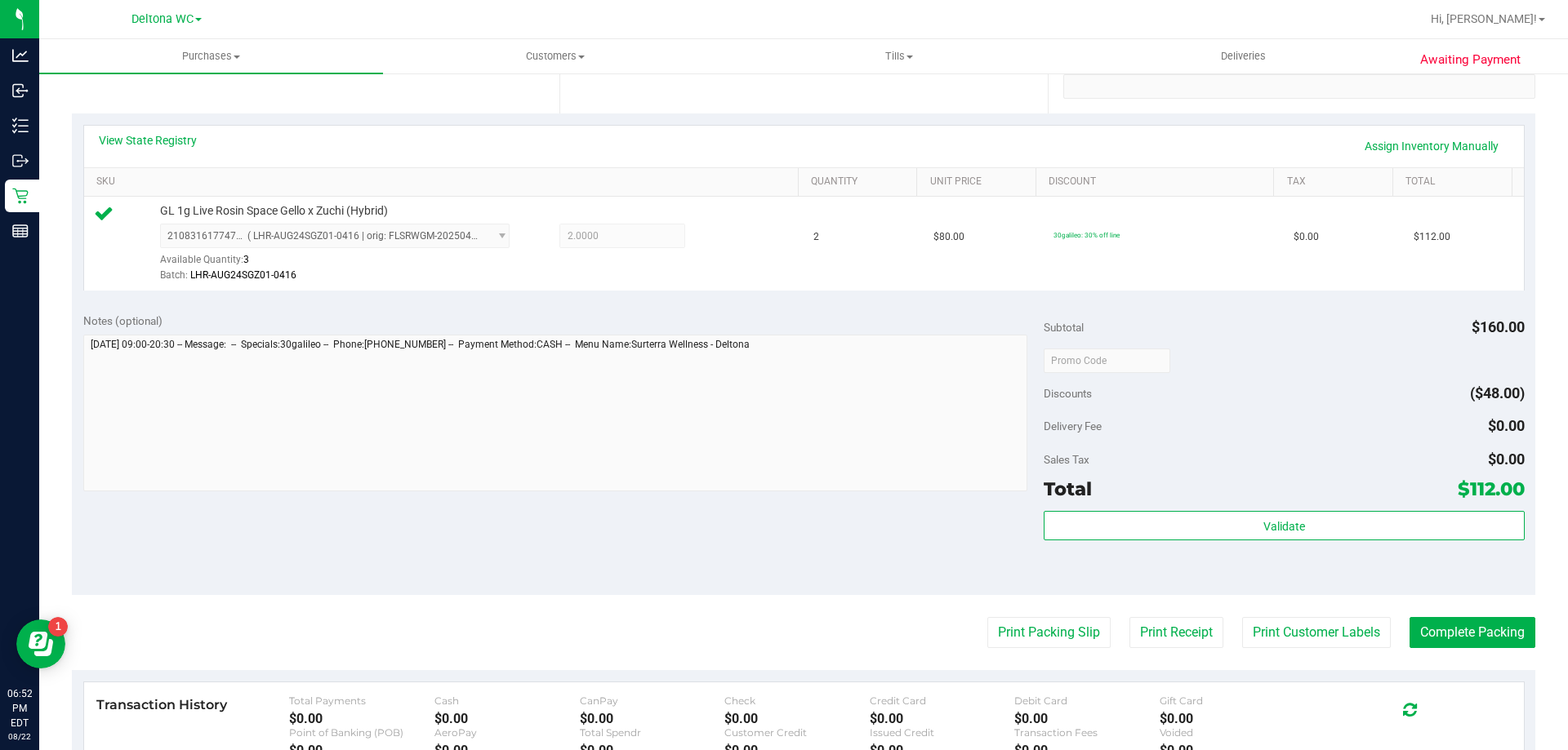
click at [1043, 616] on purchase-details "Back Edit Purchase Cancel Purchase View Profile # 11831578 BioTrack ID: - Submi…" at bounding box center [803, 369] width 1463 height 1214
click at [1023, 624] on button "Print Packing Slip" at bounding box center [1048, 632] width 123 height 31
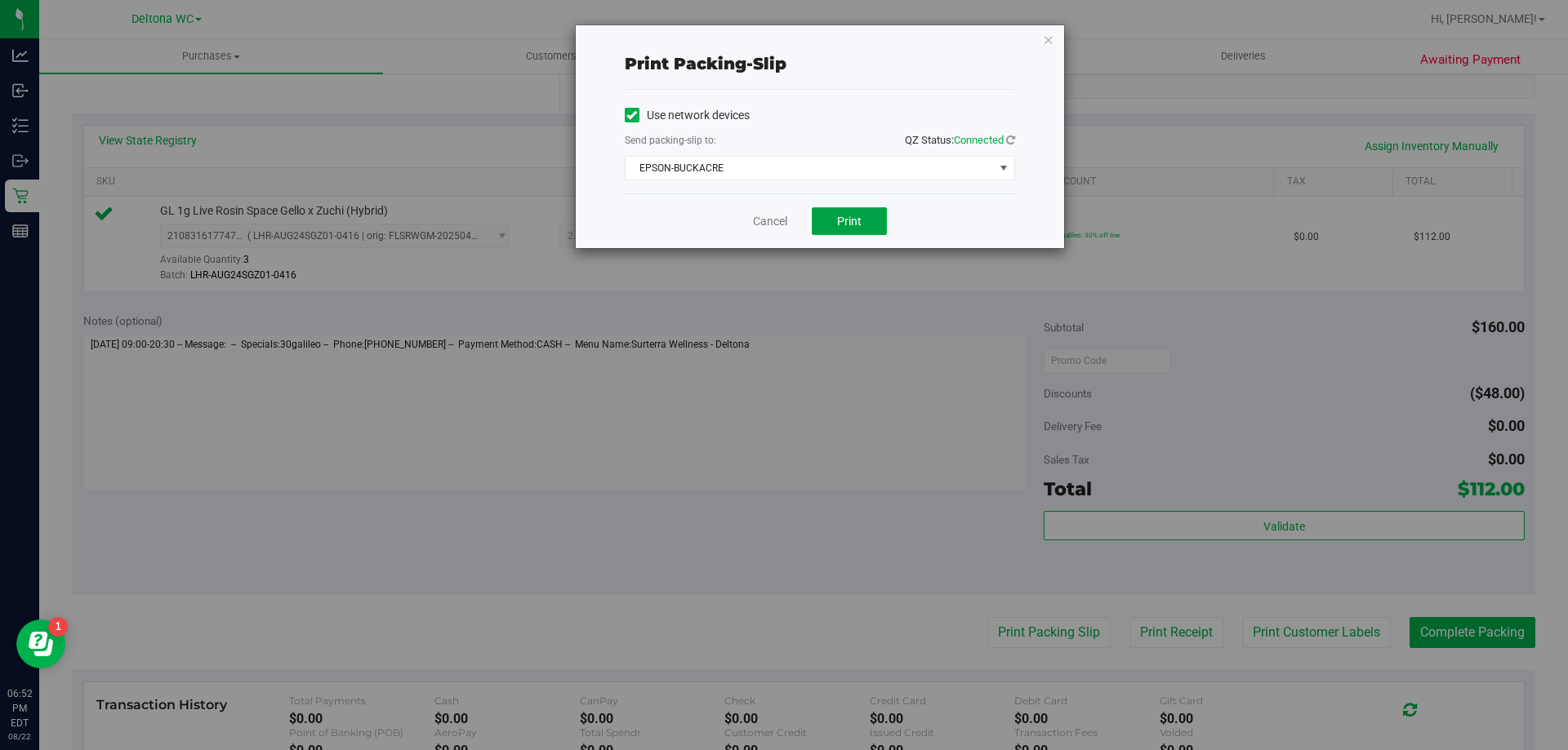
drag, startPoint x: 848, startPoint y: 219, endPoint x: 955, endPoint y: 302, distance: 135.6
click at [848, 220] on span "Print" at bounding box center [849, 221] width 24 height 13
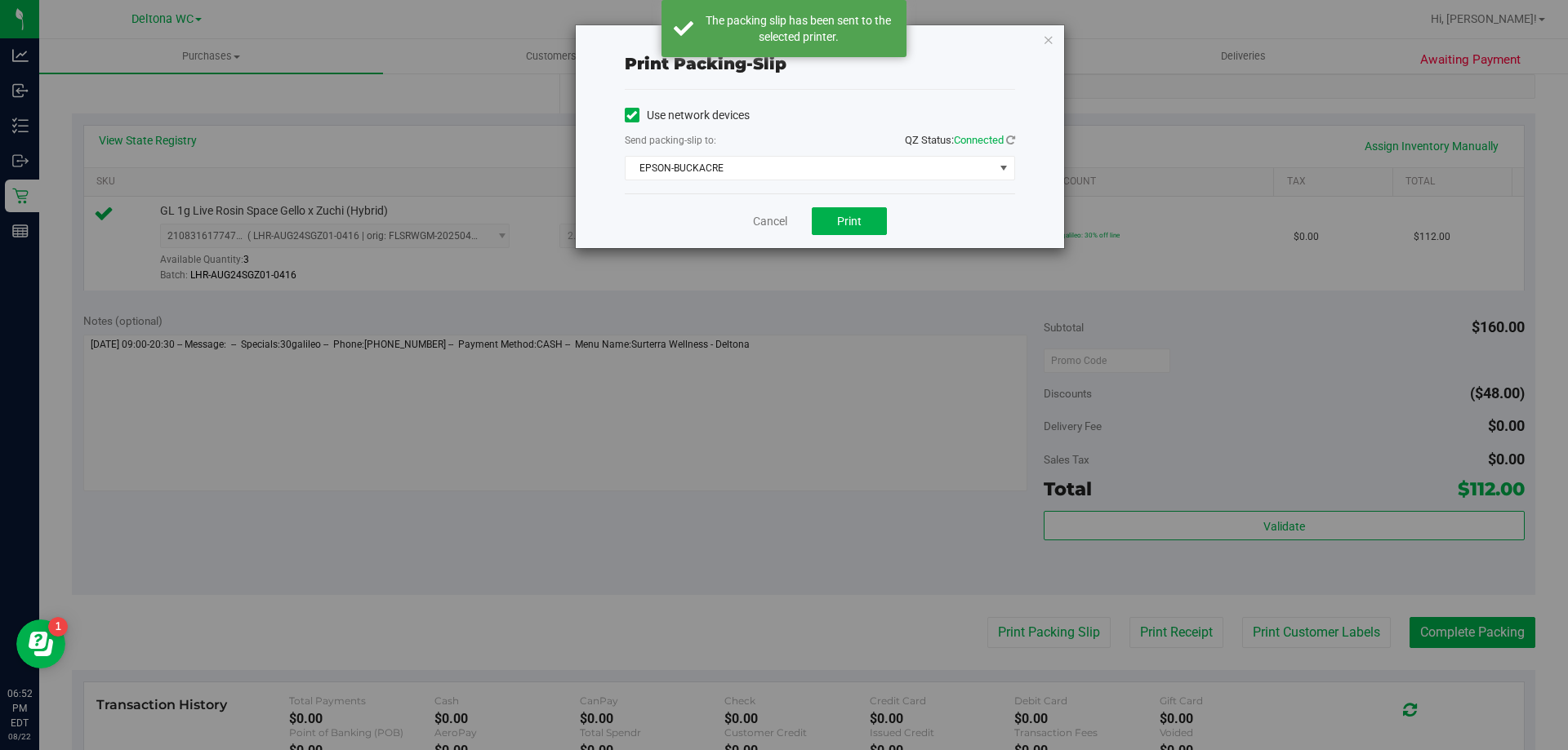
click at [1049, 44] on icon "button" at bounding box center [1048, 39] width 11 height 20
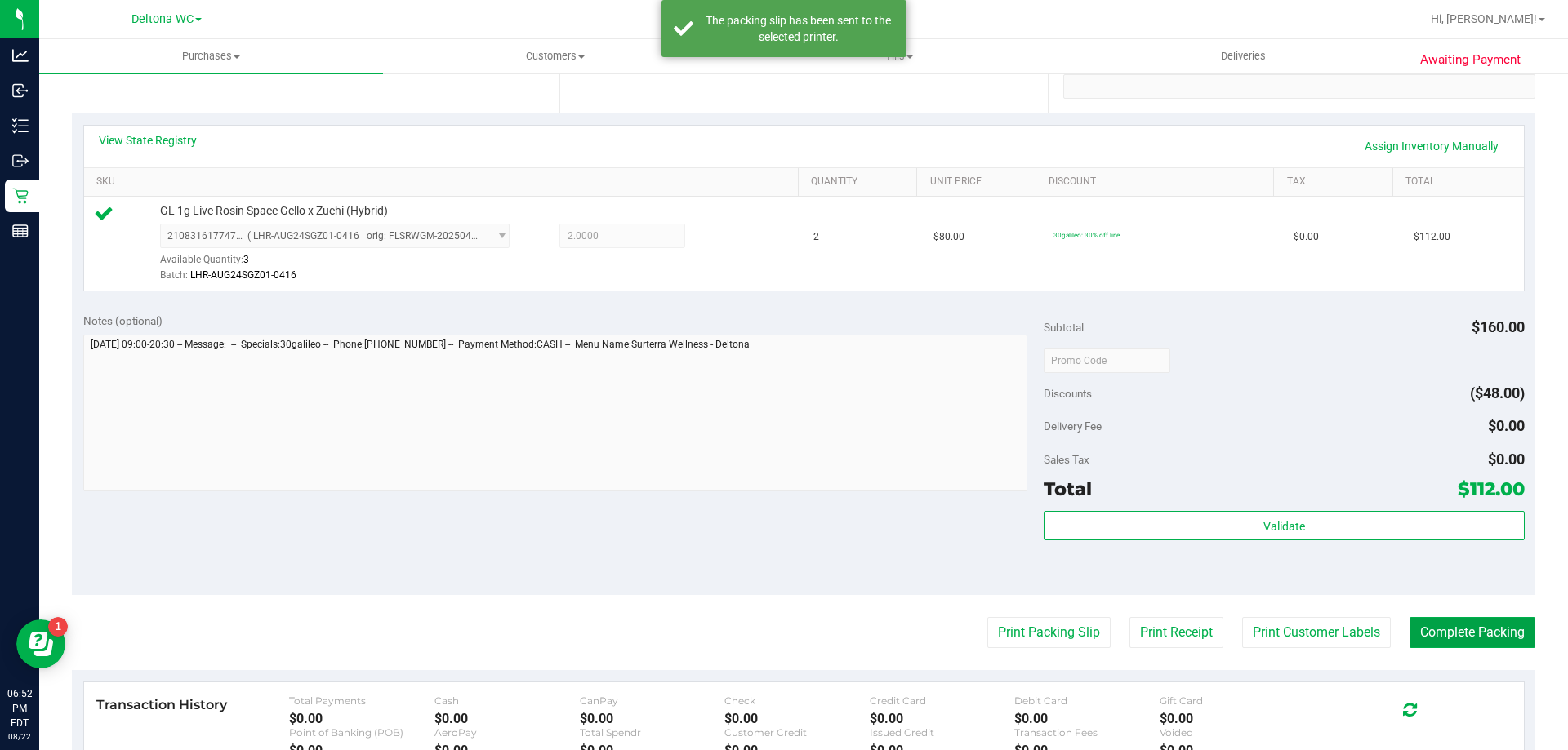
drag, startPoint x: 1462, startPoint y: 621, endPoint x: 1462, endPoint y: 609, distance: 11.5
click at [1461, 611] on purchase-details "Back Edit Purchase Cancel Purchase View Profile # 11831578 BioTrack ID: - Submi…" at bounding box center [803, 369] width 1463 height 1214
click at [1479, 632] on button "Complete Packing" at bounding box center [1472, 632] width 126 height 31
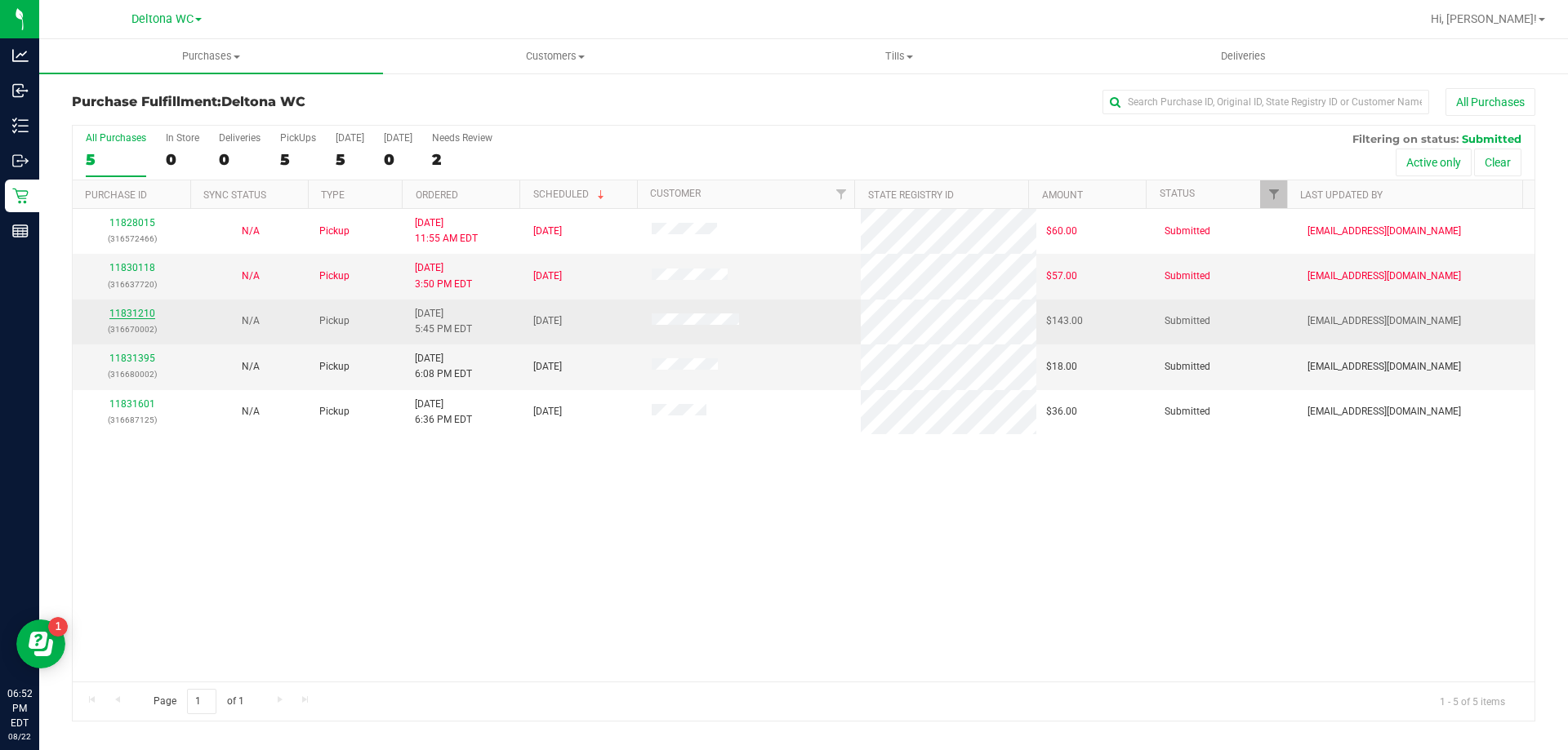
click at [141, 311] on link "11831210" at bounding box center [132, 313] width 46 height 11
click at [132, 314] on link "11831210" at bounding box center [132, 313] width 46 height 11
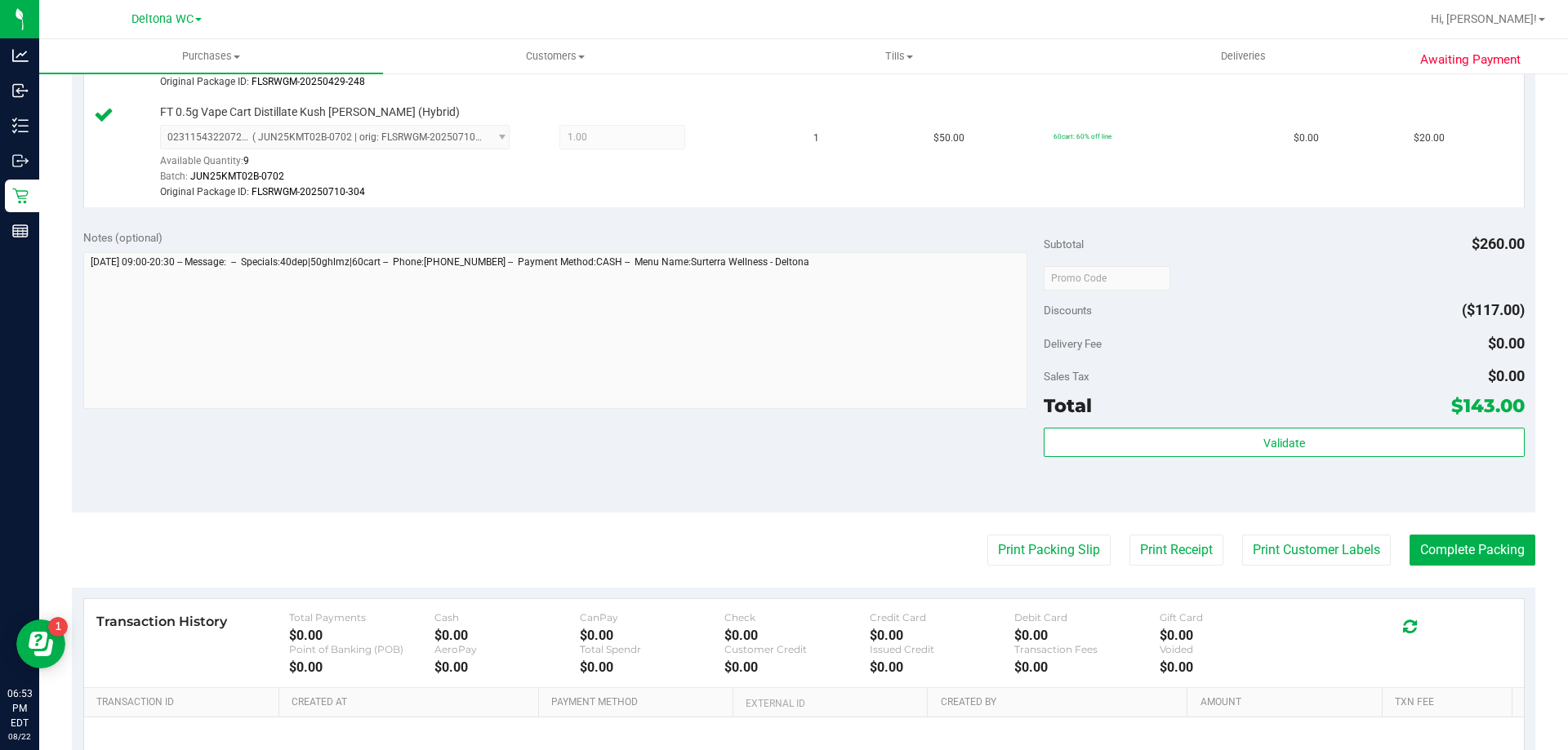
scroll to position [980, 0]
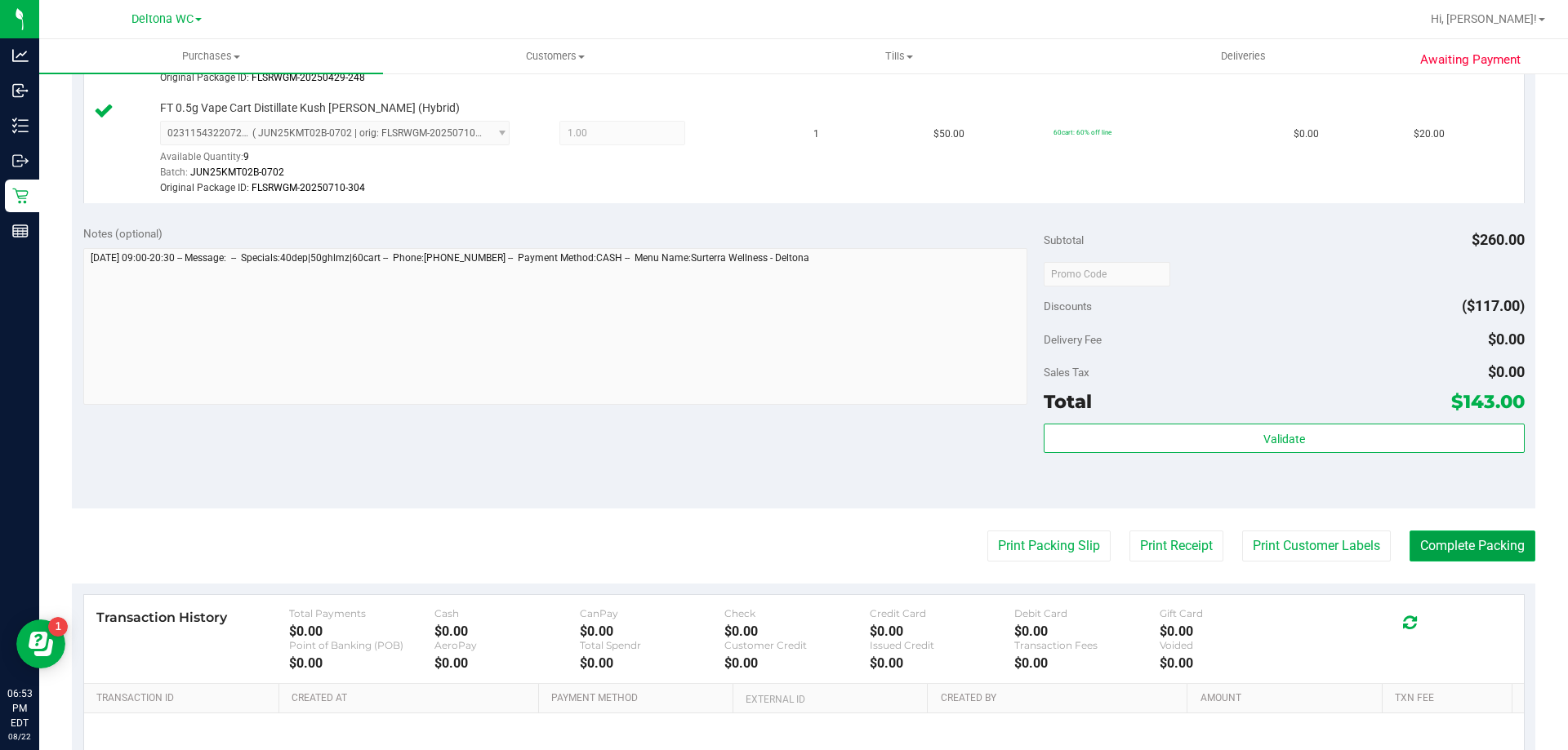
click at [1440, 550] on button "Complete Packing" at bounding box center [1472, 546] width 126 height 31
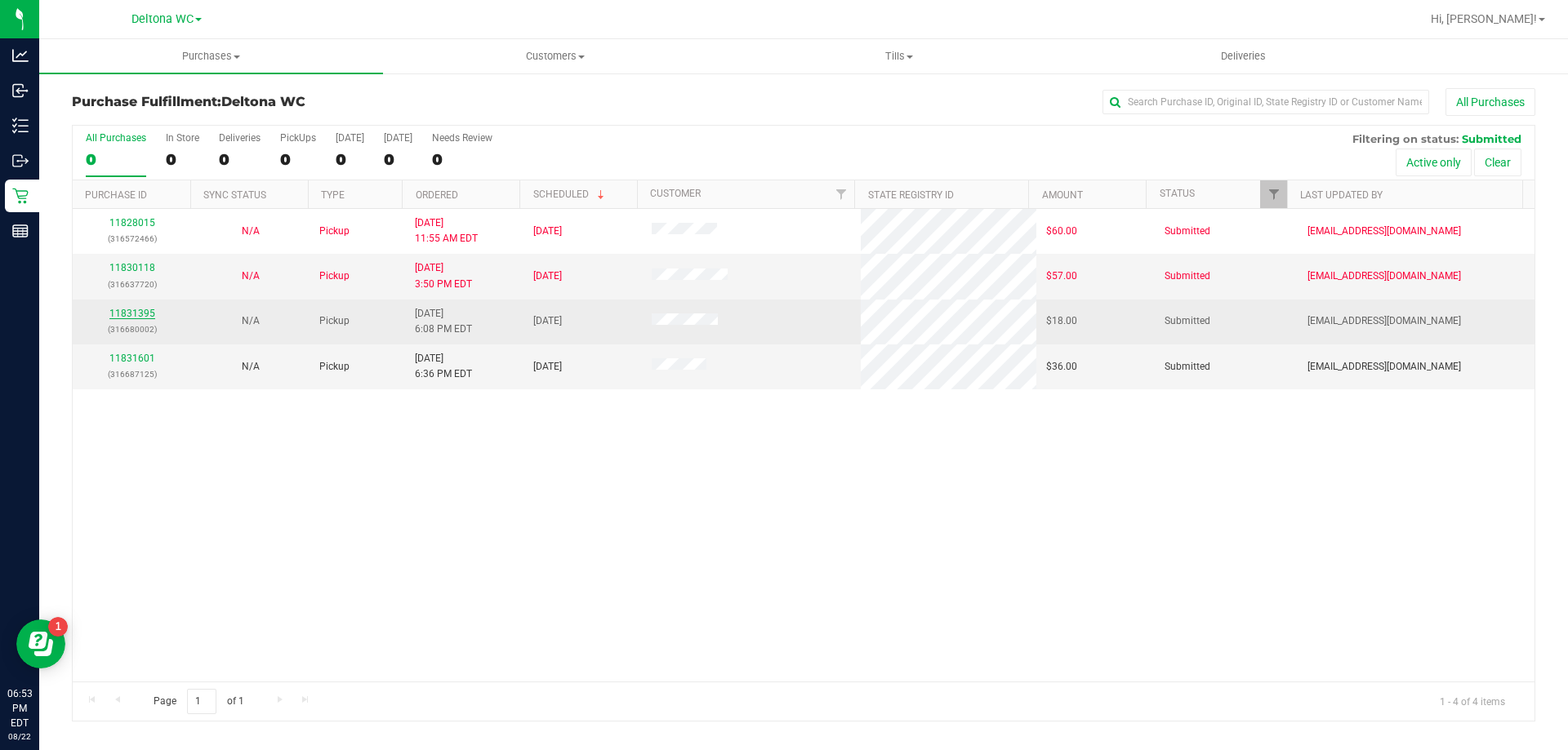
click at [113, 313] on link "11831395" at bounding box center [132, 313] width 46 height 11
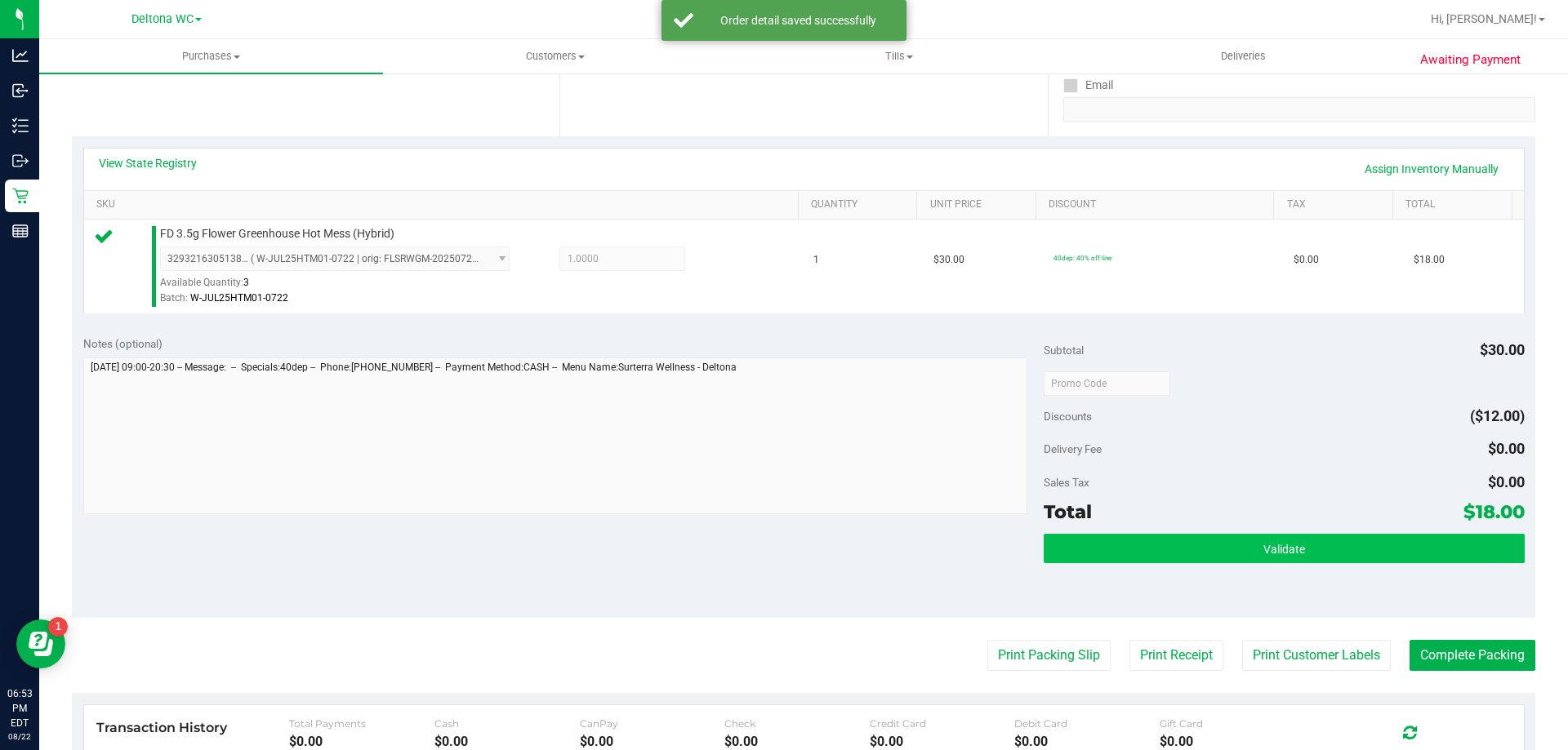
scroll to position [327, 0]
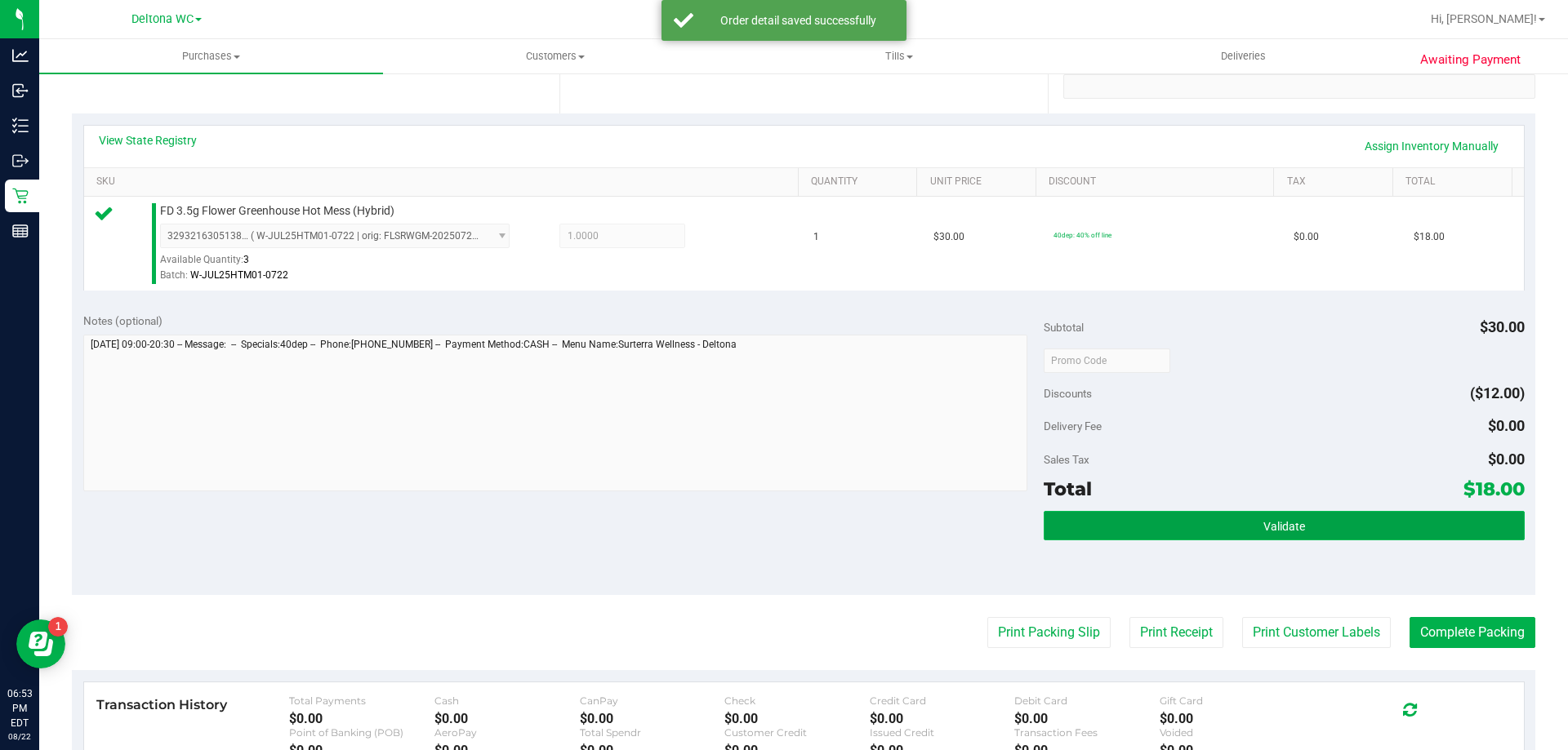
click at [1150, 526] on button "Validate" at bounding box center [1284, 525] width 480 height 29
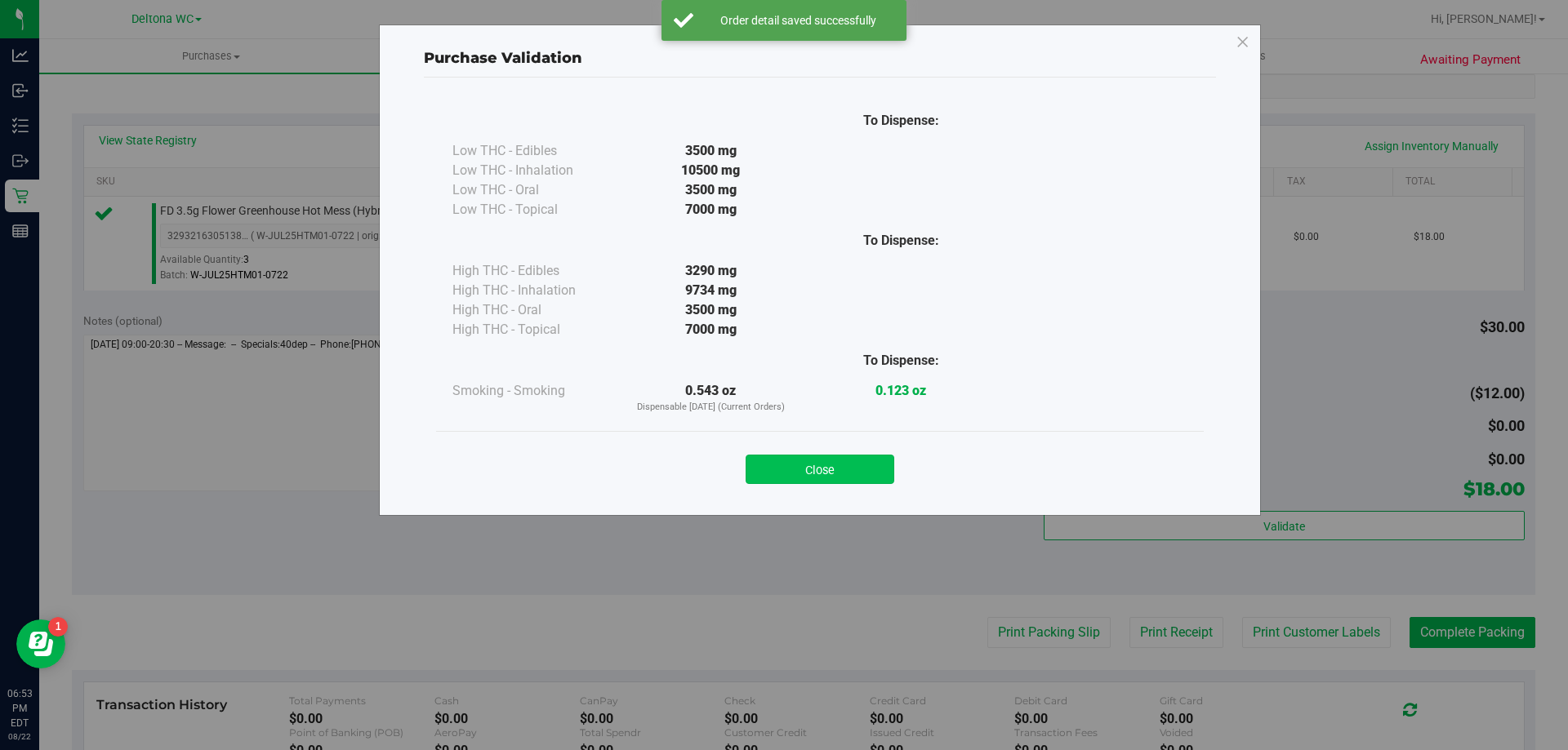
click at [852, 460] on button "Close" at bounding box center [820, 469] width 149 height 29
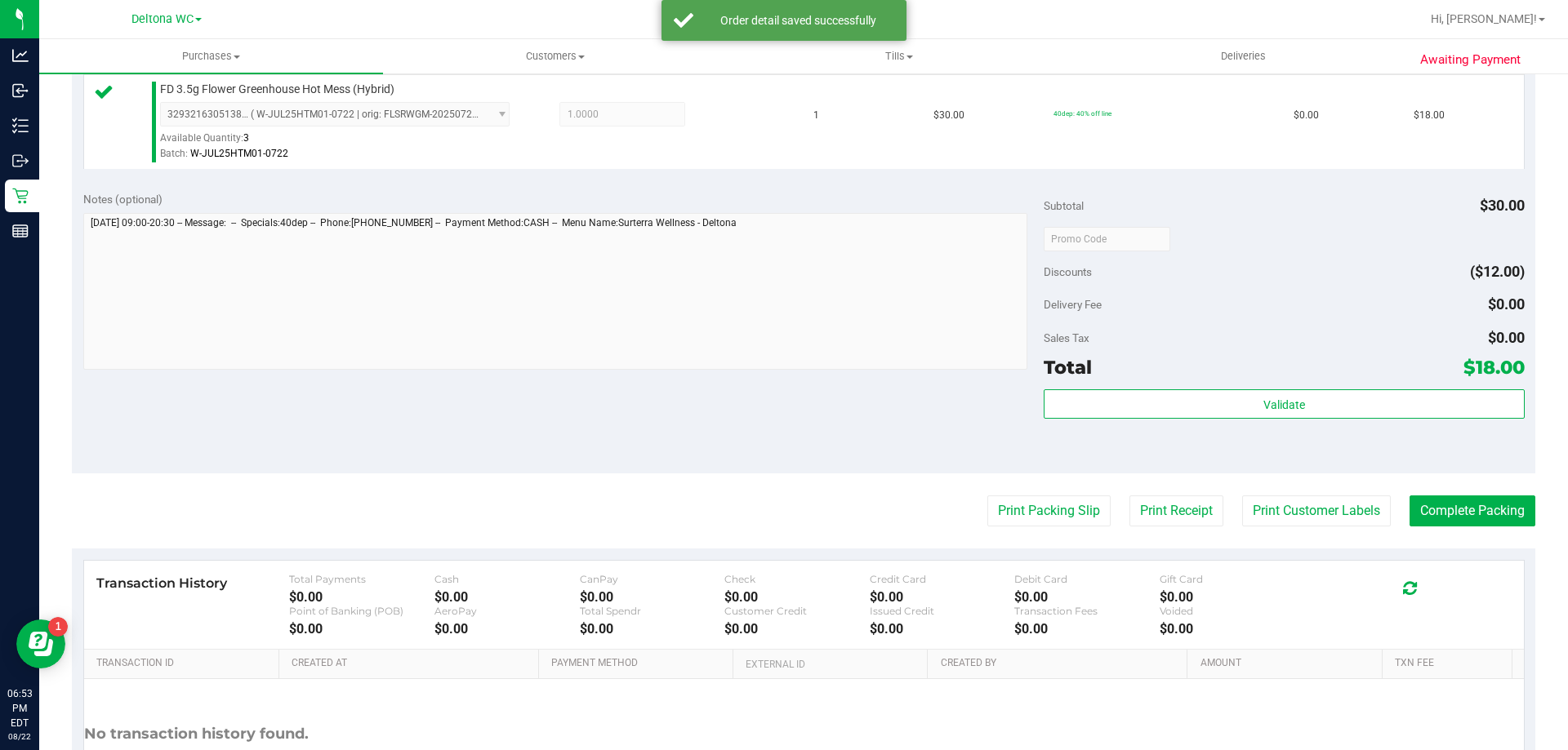
scroll to position [585, 0]
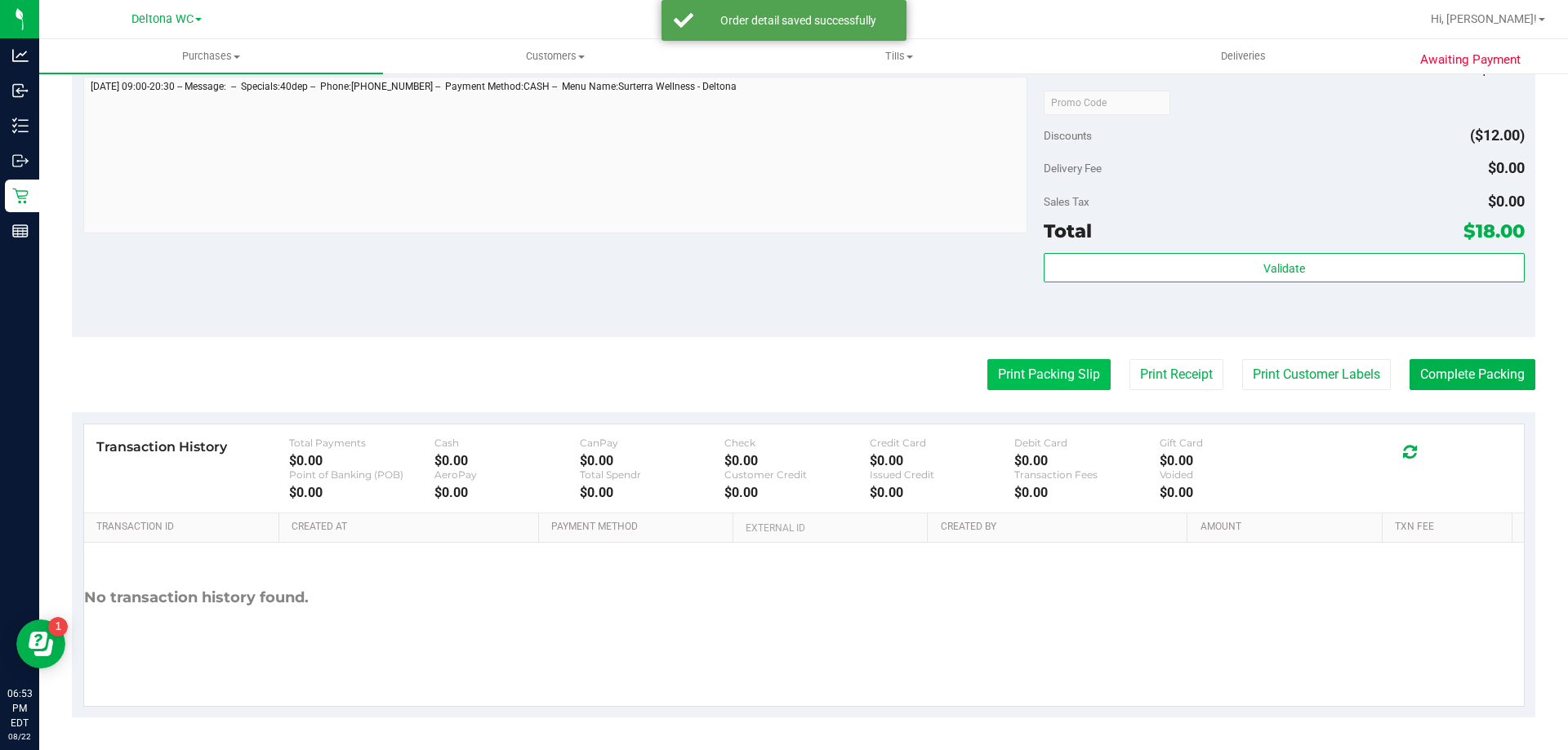
click at [995, 366] on button "Print Packing Slip" at bounding box center [1048, 374] width 123 height 31
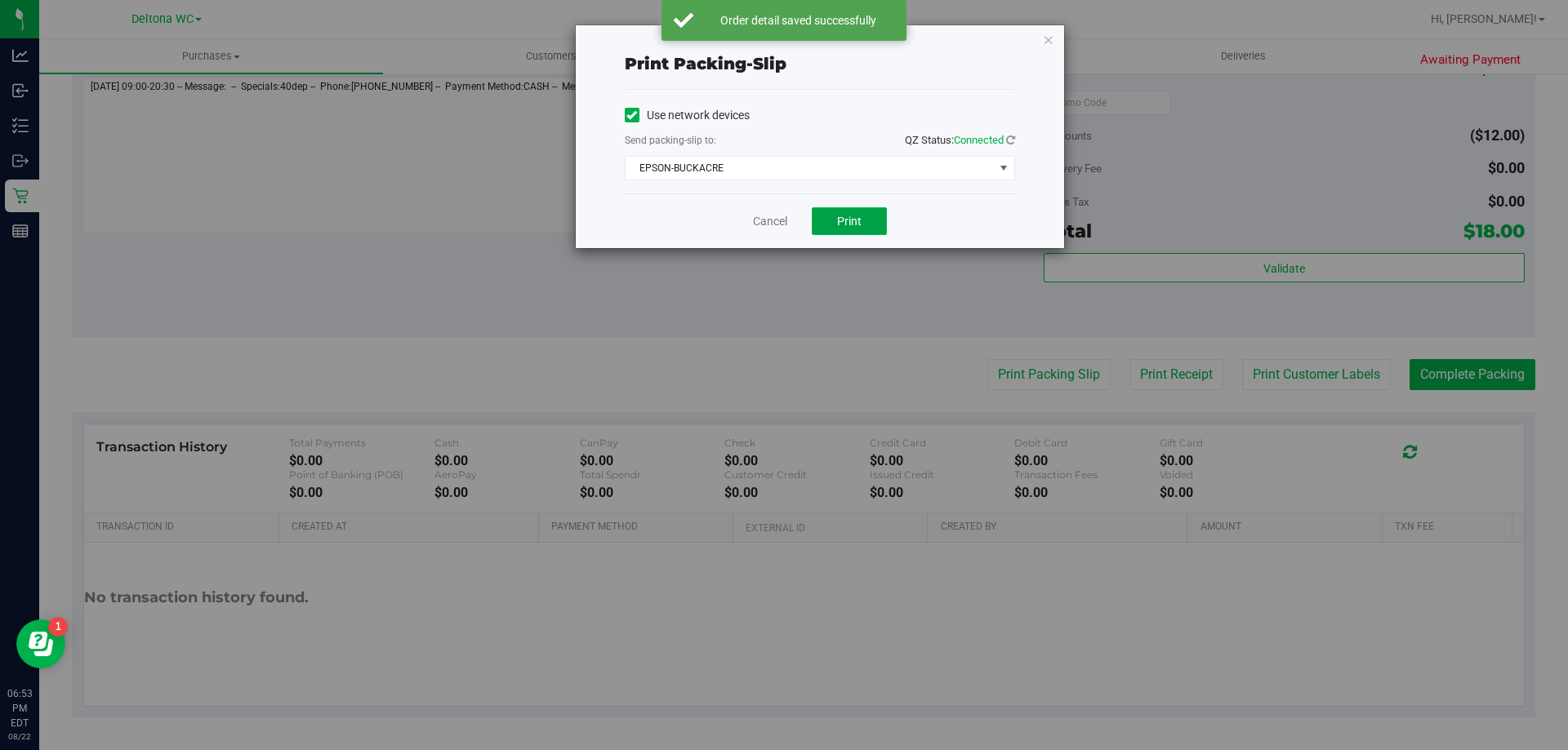
click at [834, 219] on button "Print" at bounding box center [849, 221] width 75 height 28
click at [777, 205] on div "Cancel Print" at bounding box center [820, 221] width 390 height 55
click at [776, 220] on link "Cancel" at bounding box center [770, 221] width 34 height 17
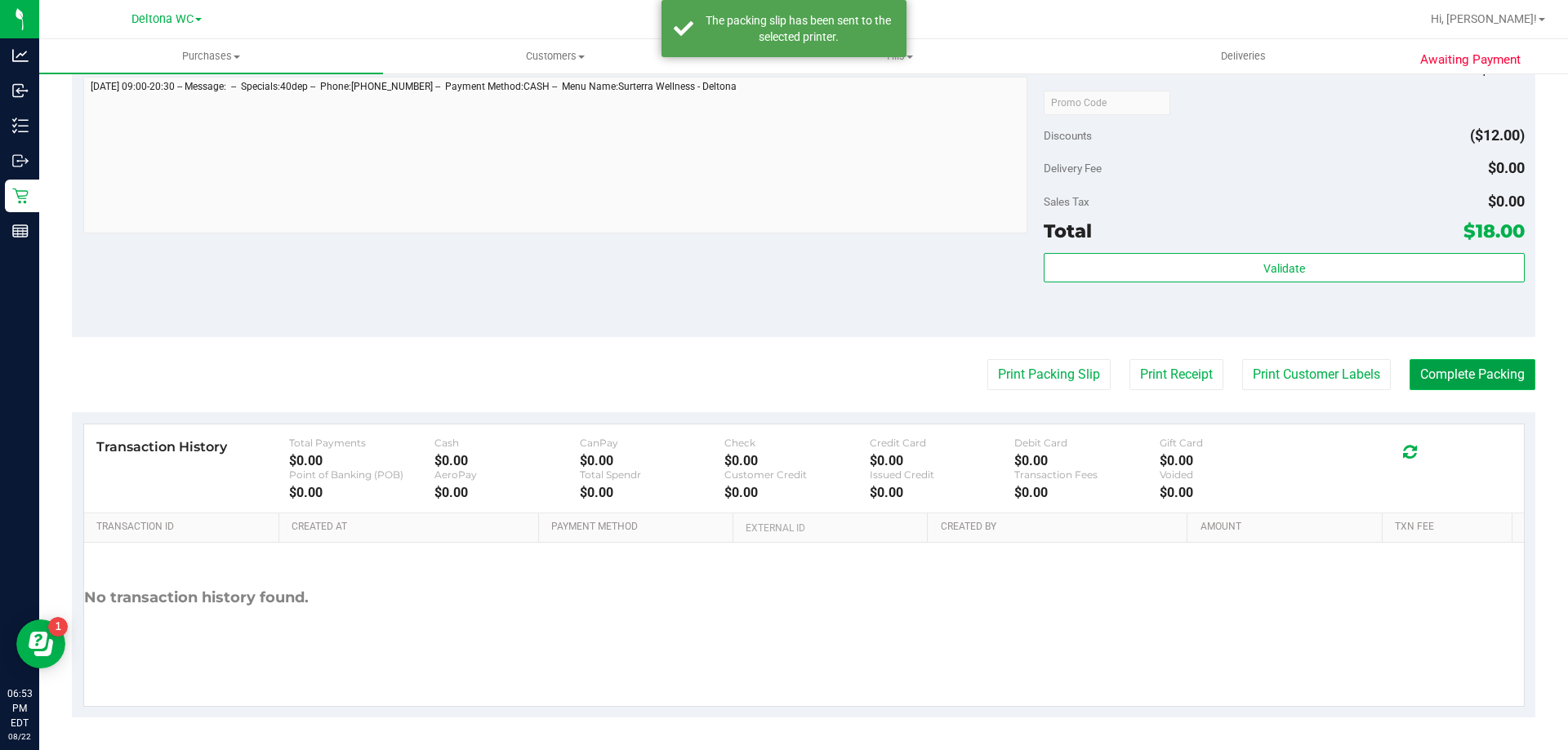
click at [1420, 378] on button "Complete Packing" at bounding box center [1472, 374] width 126 height 31
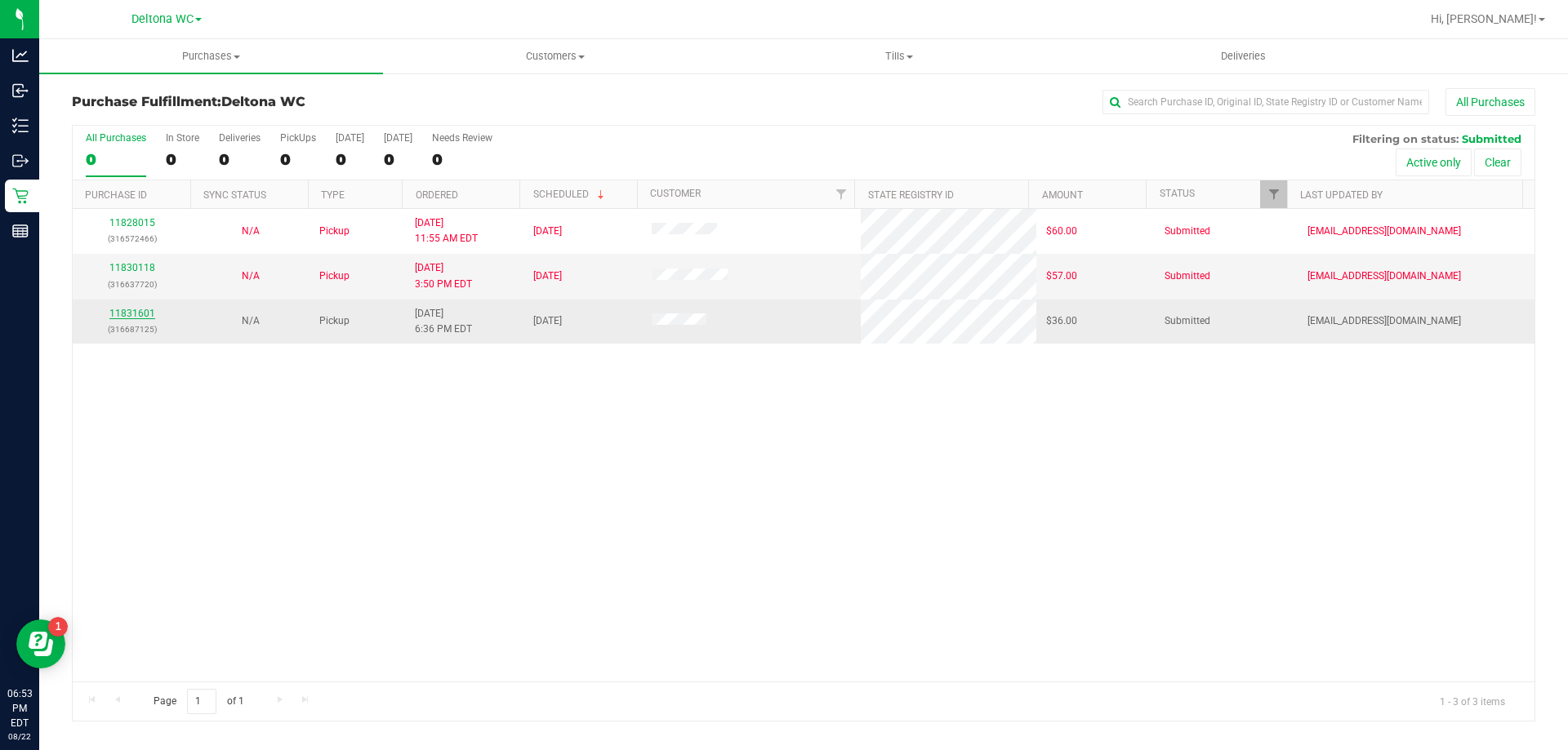
click at [131, 309] on link "11831601" at bounding box center [132, 313] width 46 height 11
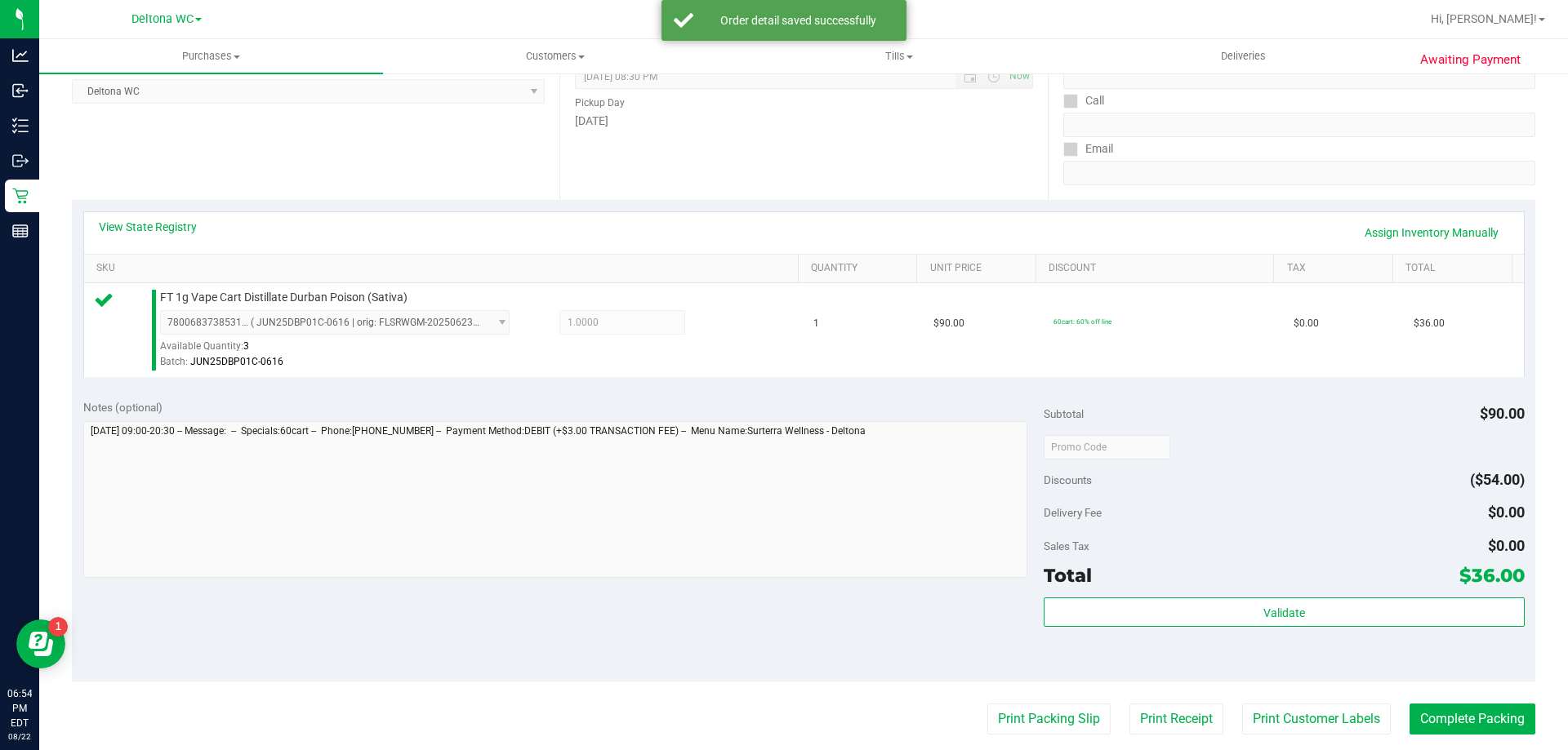
scroll to position [408, 0]
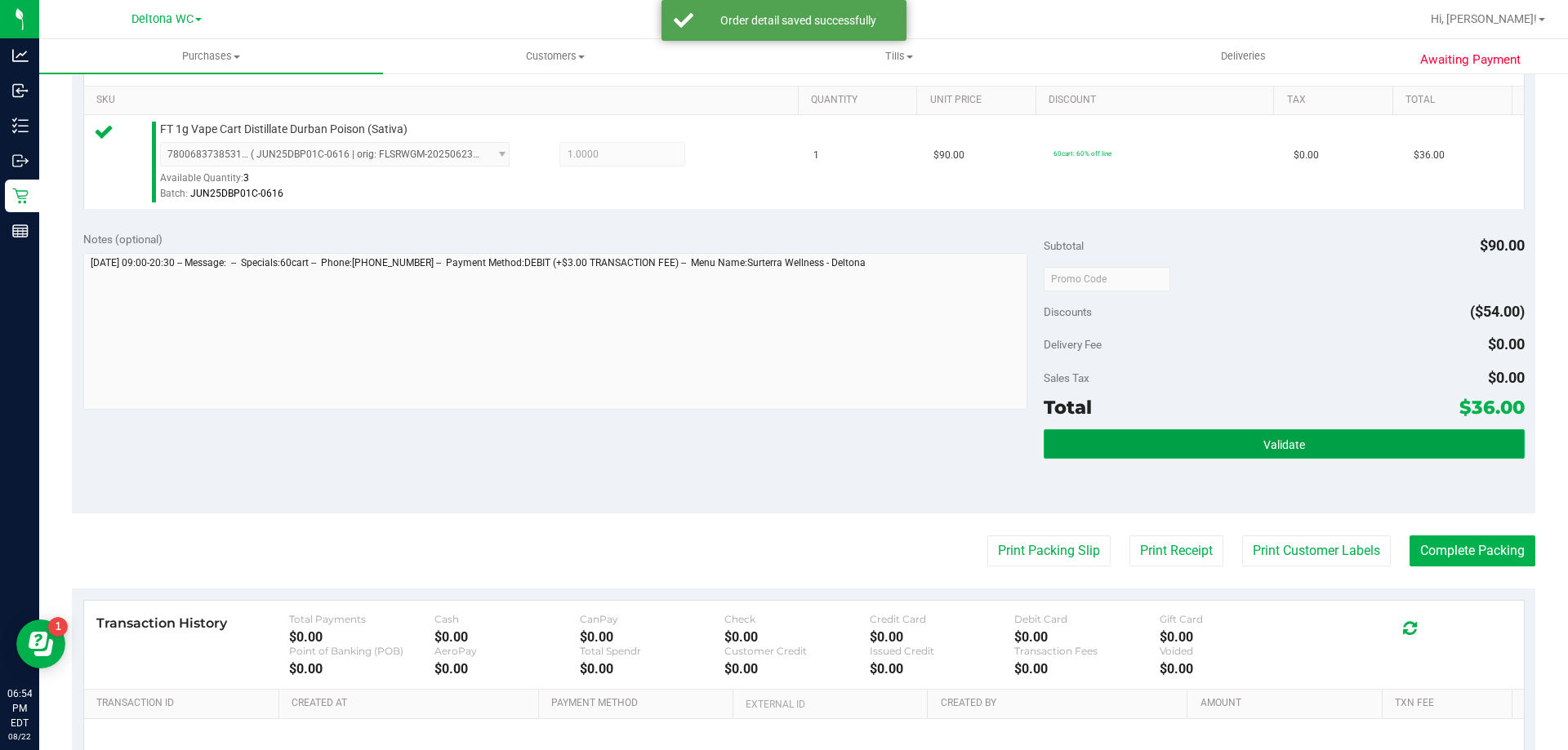
click at [1204, 448] on button "Validate" at bounding box center [1284, 444] width 480 height 29
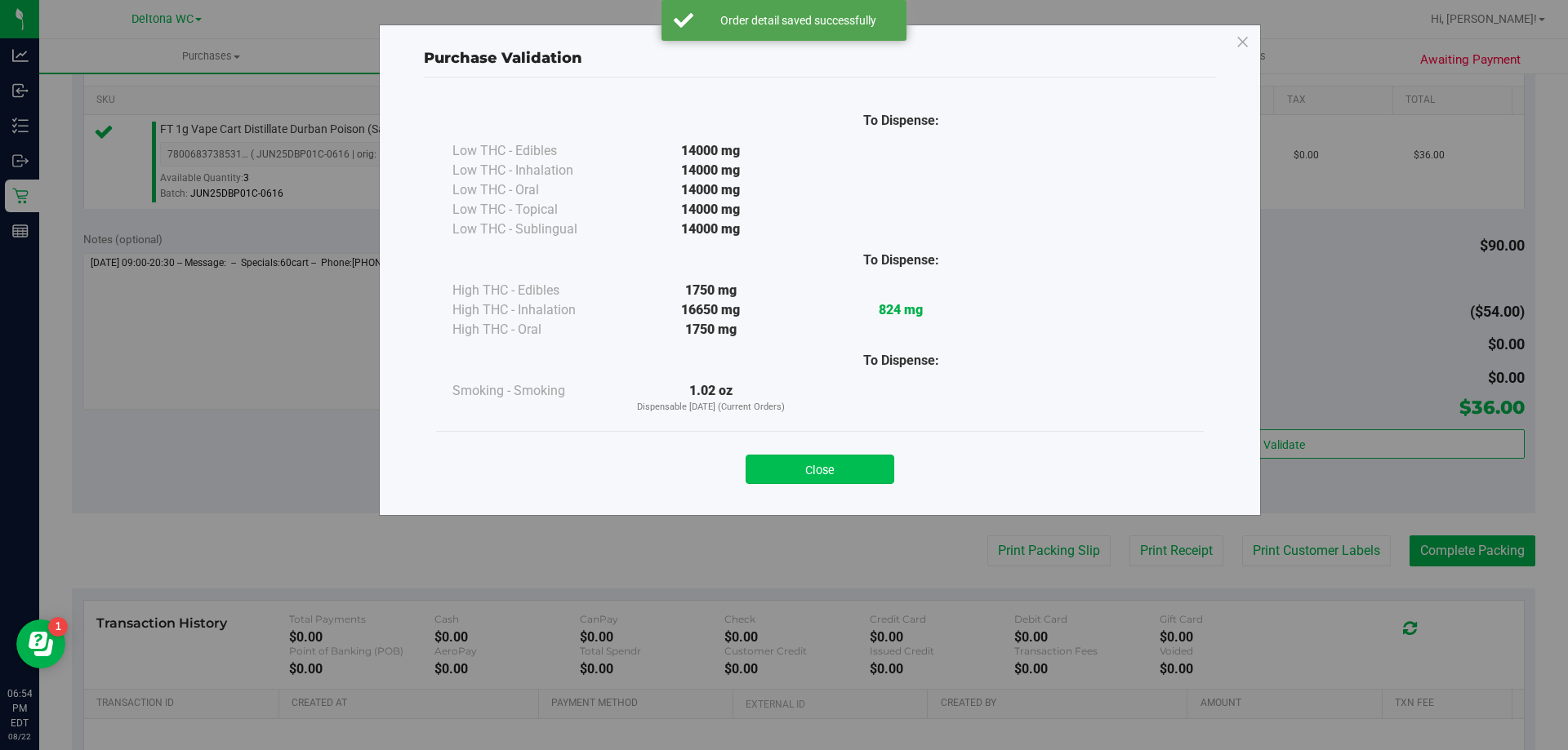
click at [879, 459] on button "Close" at bounding box center [820, 469] width 149 height 29
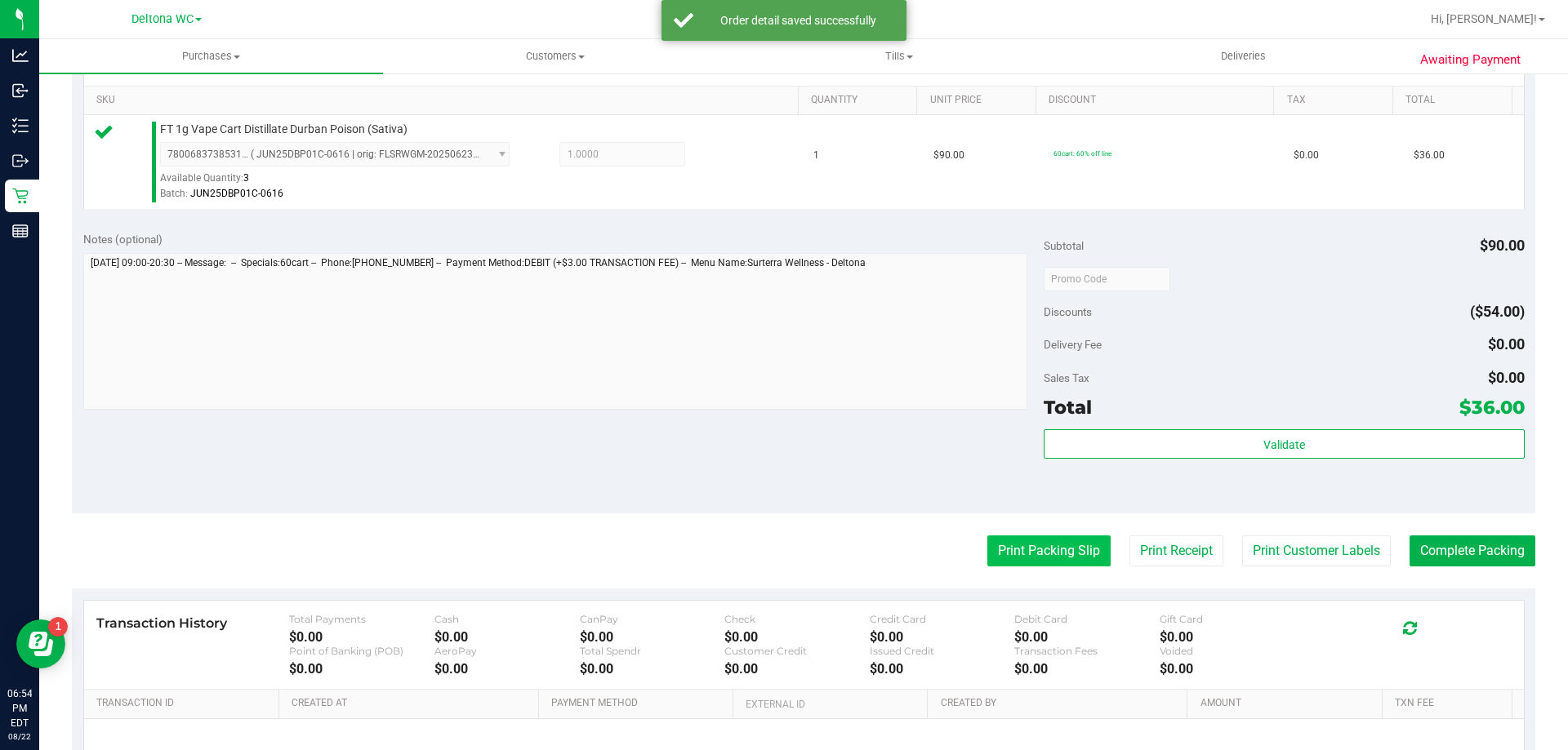
click at [1021, 540] on button "Print Packing Slip" at bounding box center [1048, 551] width 123 height 31
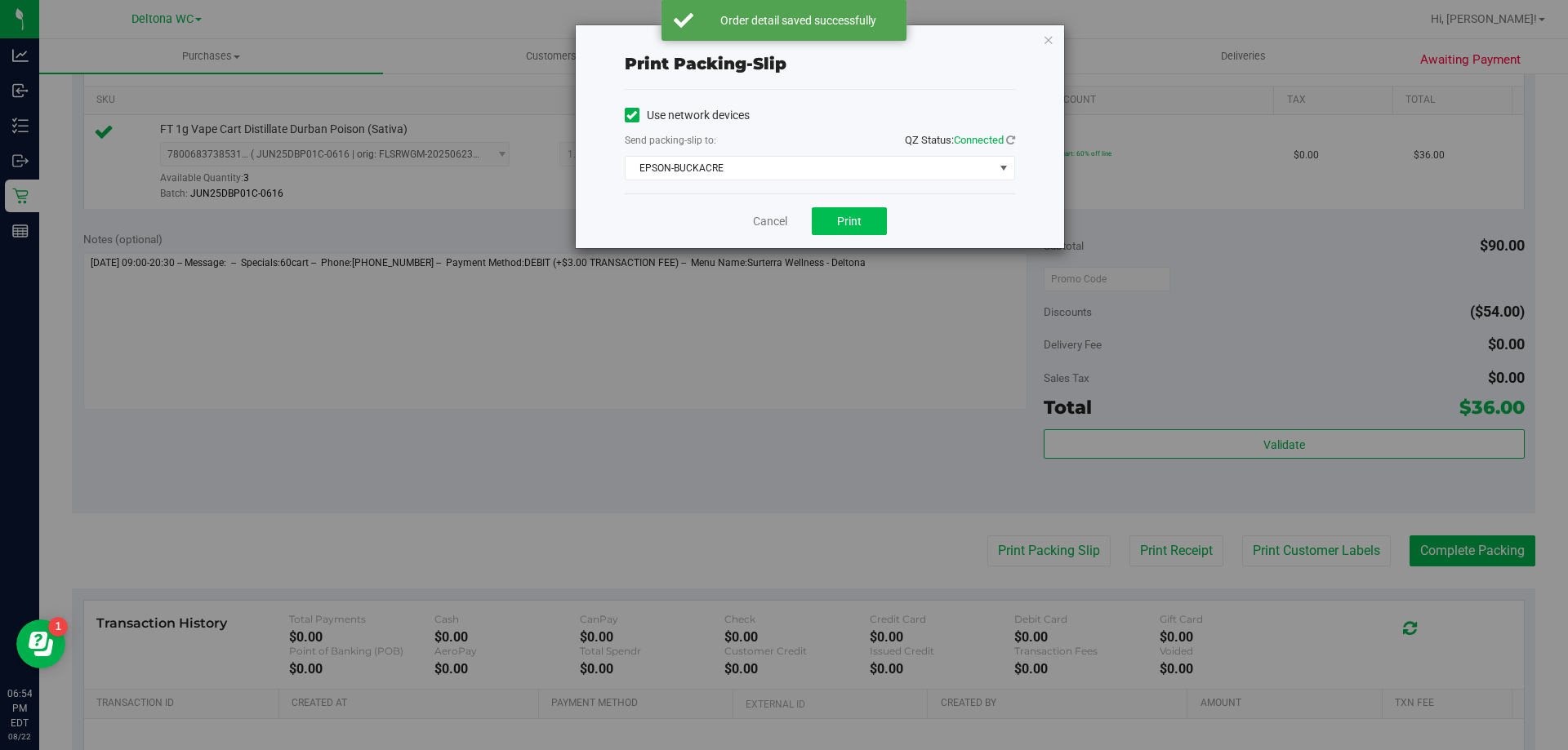
click at [855, 207] on div "Cancel Print" at bounding box center [820, 221] width 390 height 55
click at [863, 220] on button "Print" at bounding box center [849, 221] width 75 height 28
click at [1455, 554] on div "Print packing-slip Use network devices Send packing-slip to: QZ Status: Connect…" at bounding box center [790, 375] width 1580 height 750
drag, startPoint x: 790, startPoint y: 209, endPoint x: 781, endPoint y: 218, distance: 12.7
click at [787, 212] on div "Cancel Print" at bounding box center [820, 221] width 390 height 55
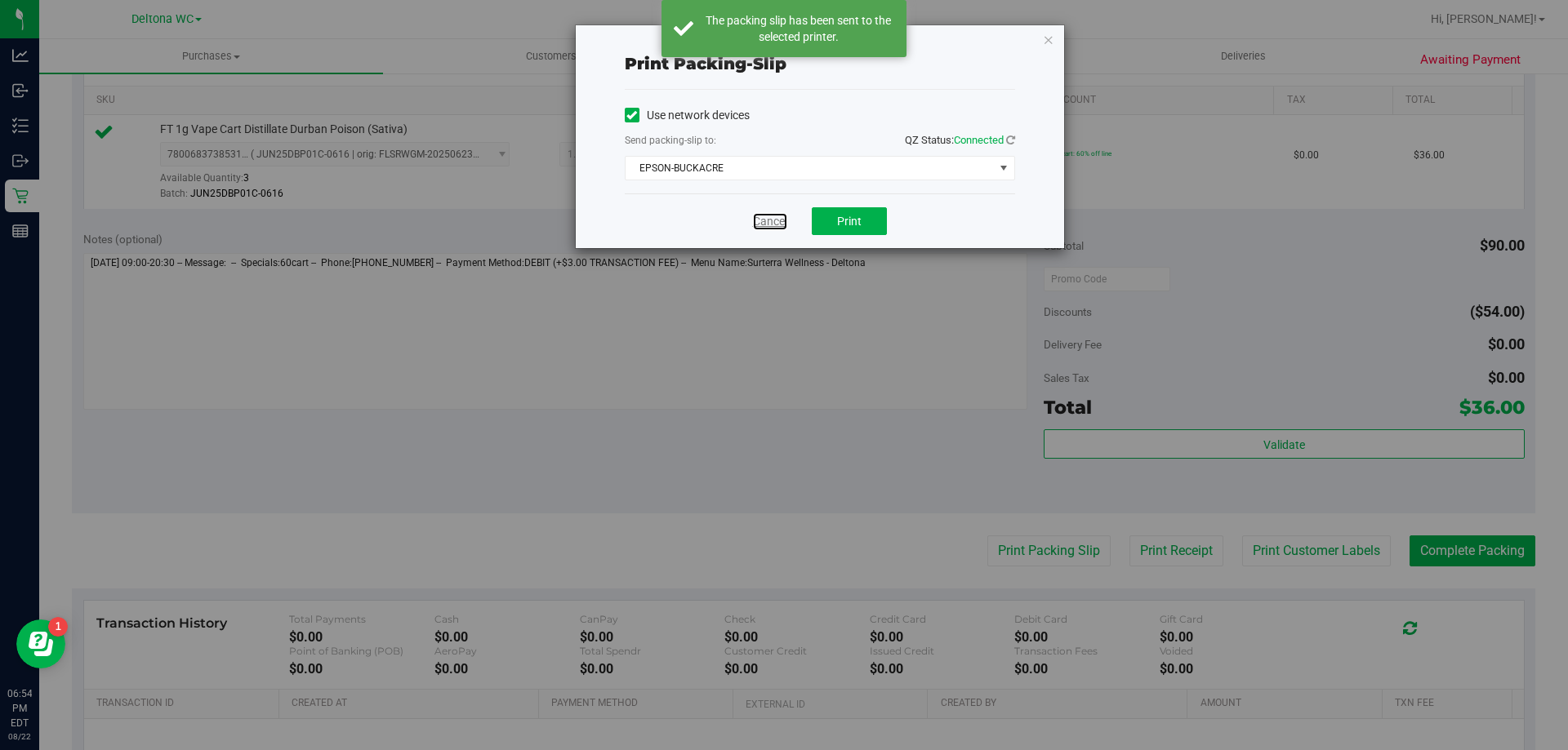
drag, startPoint x: 781, startPoint y: 218, endPoint x: 1084, endPoint y: 341, distance: 327.1
click at [781, 219] on link "Cancel" at bounding box center [770, 221] width 34 height 17
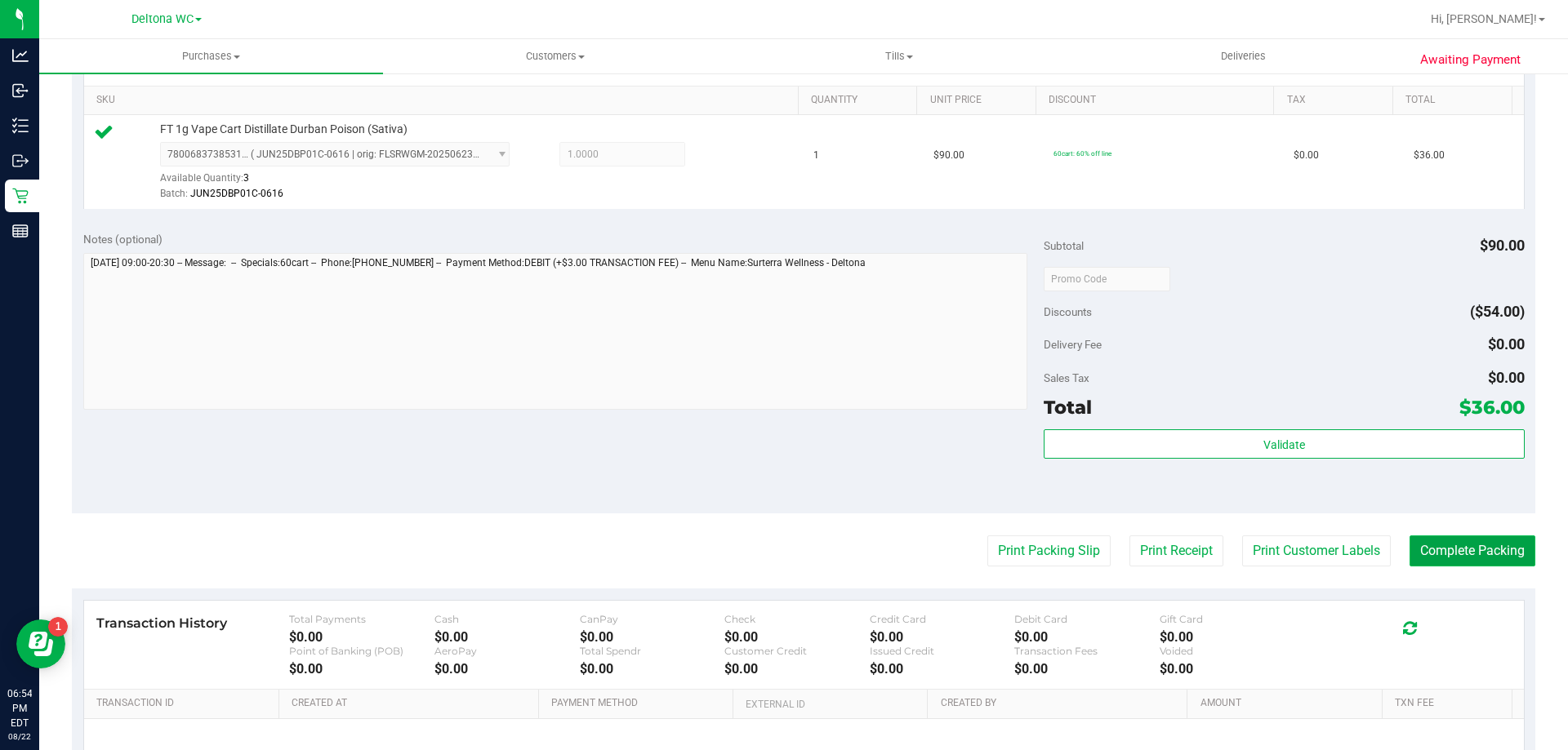
drag, startPoint x: 1468, startPoint y: 553, endPoint x: 1484, endPoint y: 559, distance: 17.3
click at [1479, 560] on button "Complete Packing" at bounding box center [1472, 551] width 126 height 31
